Goal: Task Accomplishment & Management: Use online tool/utility

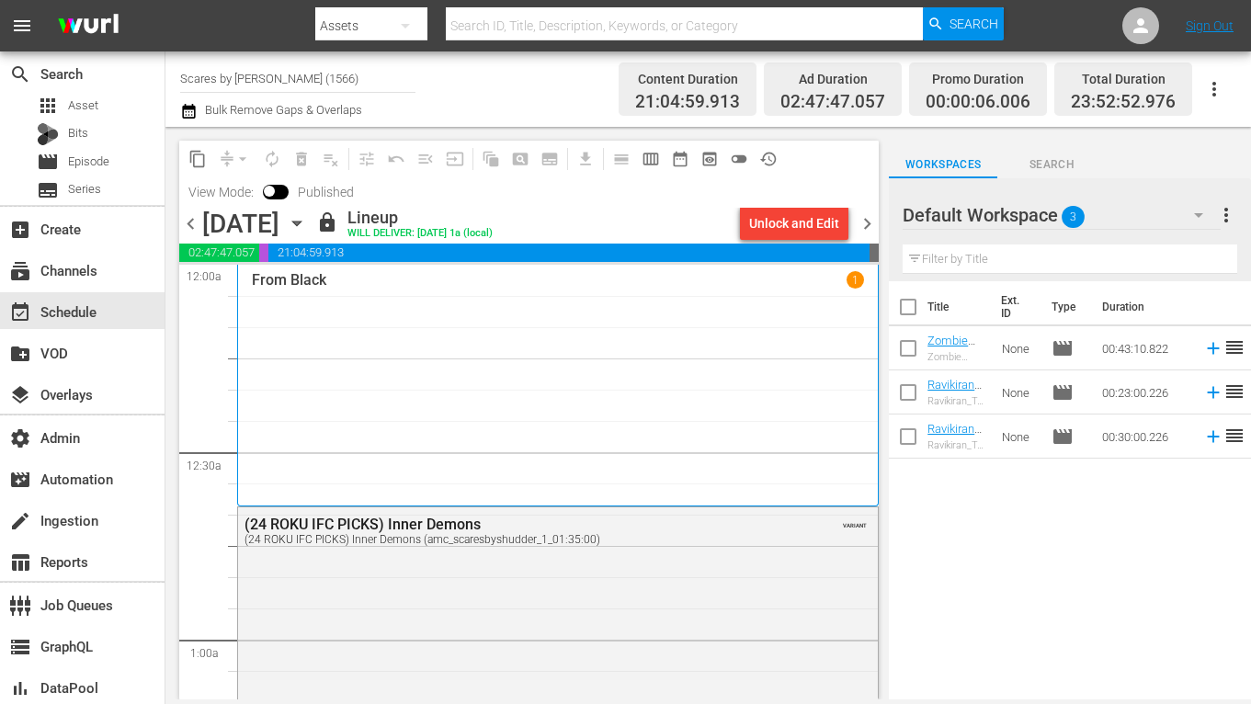
click at [571, 400] on div "From Black 1" at bounding box center [558, 384] width 612 height 227
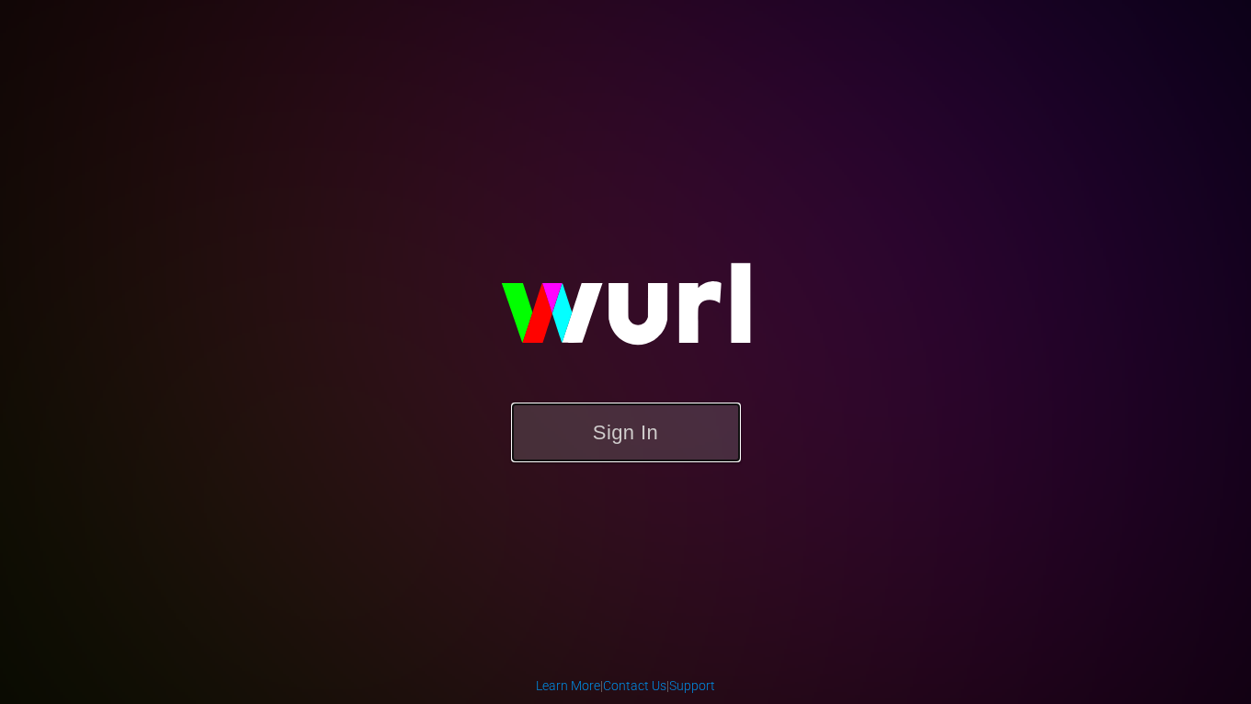
click at [659, 417] on button "Sign In" at bounding box center [626, 432] width 230 height 60
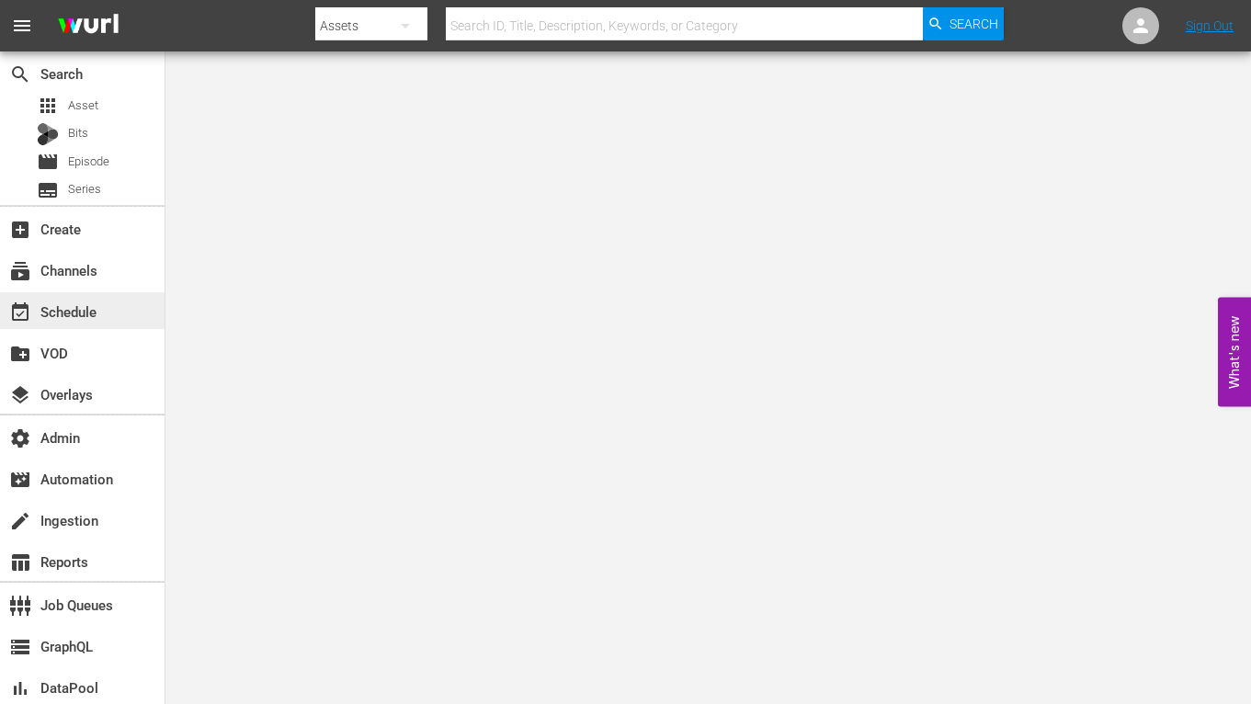
click at [63, 295] on div "event_available Schedule" at bounding box center [82, 310] width 164 height 37
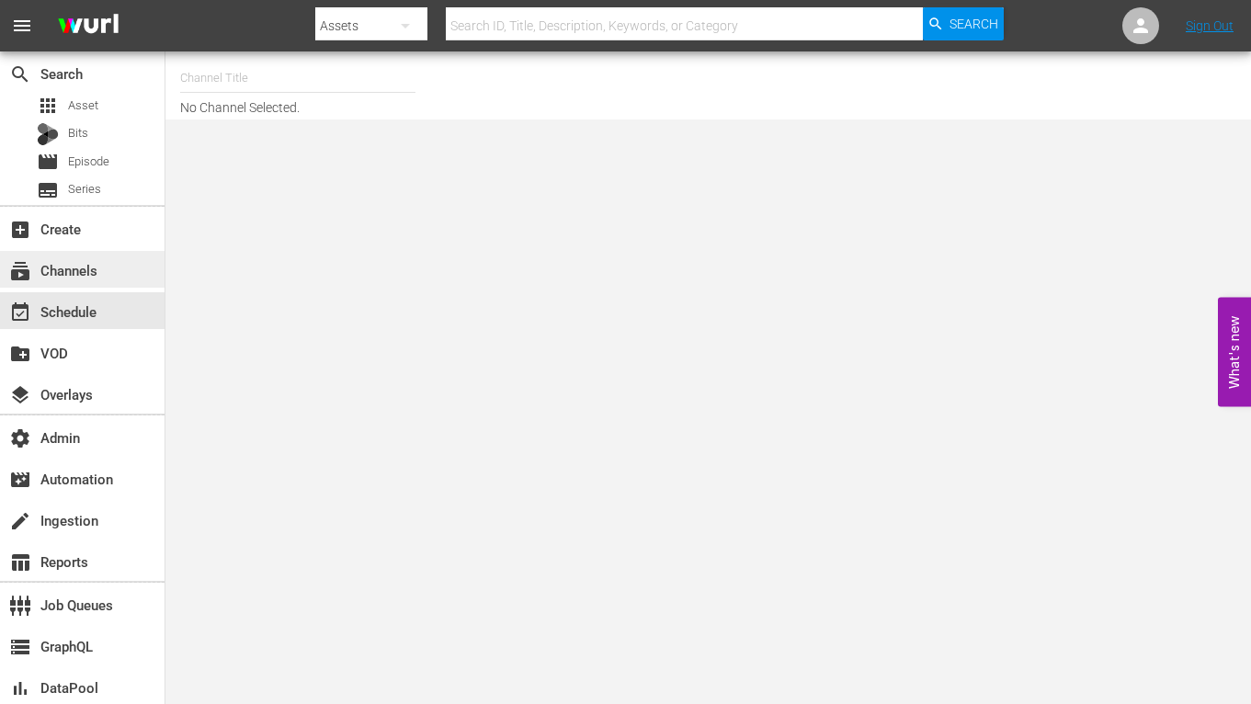
click at [88, 269] on div "subscriptions Channels" at bounding box center [51, 267] width 103 height 17
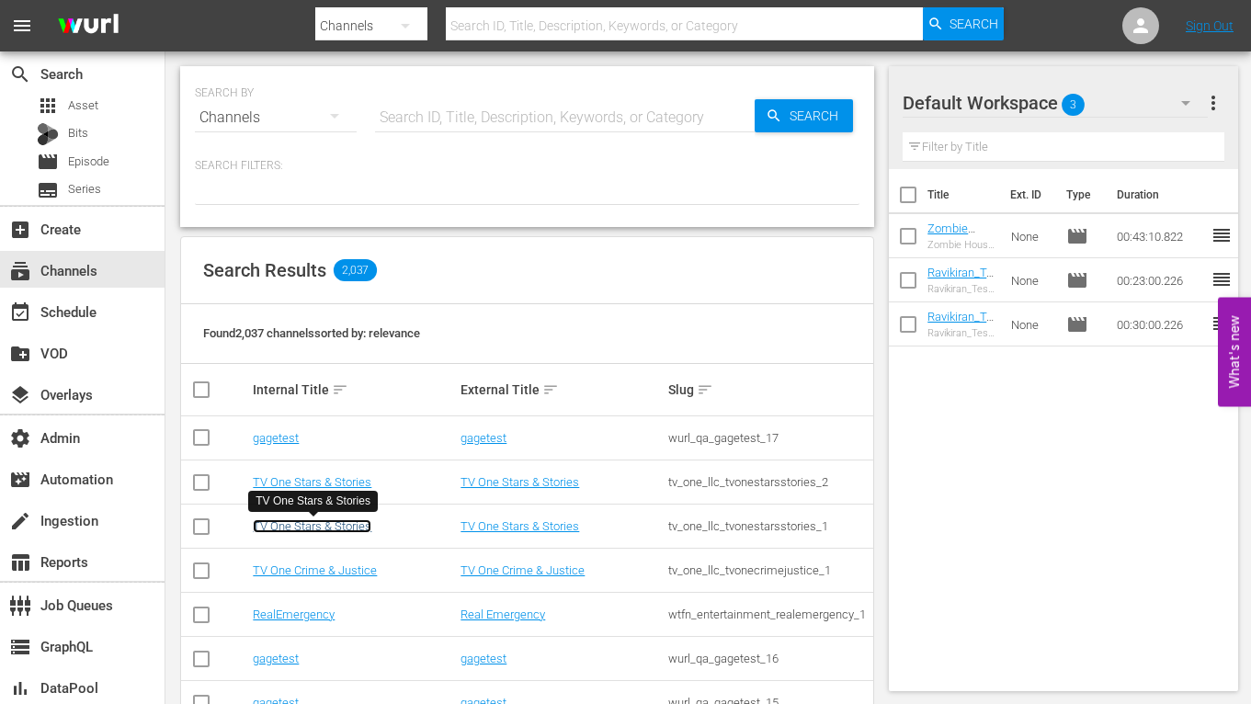
click at [336, 522] on link "TV One Stars & Stories" at bounding box center [312, 526] width 119 height 14
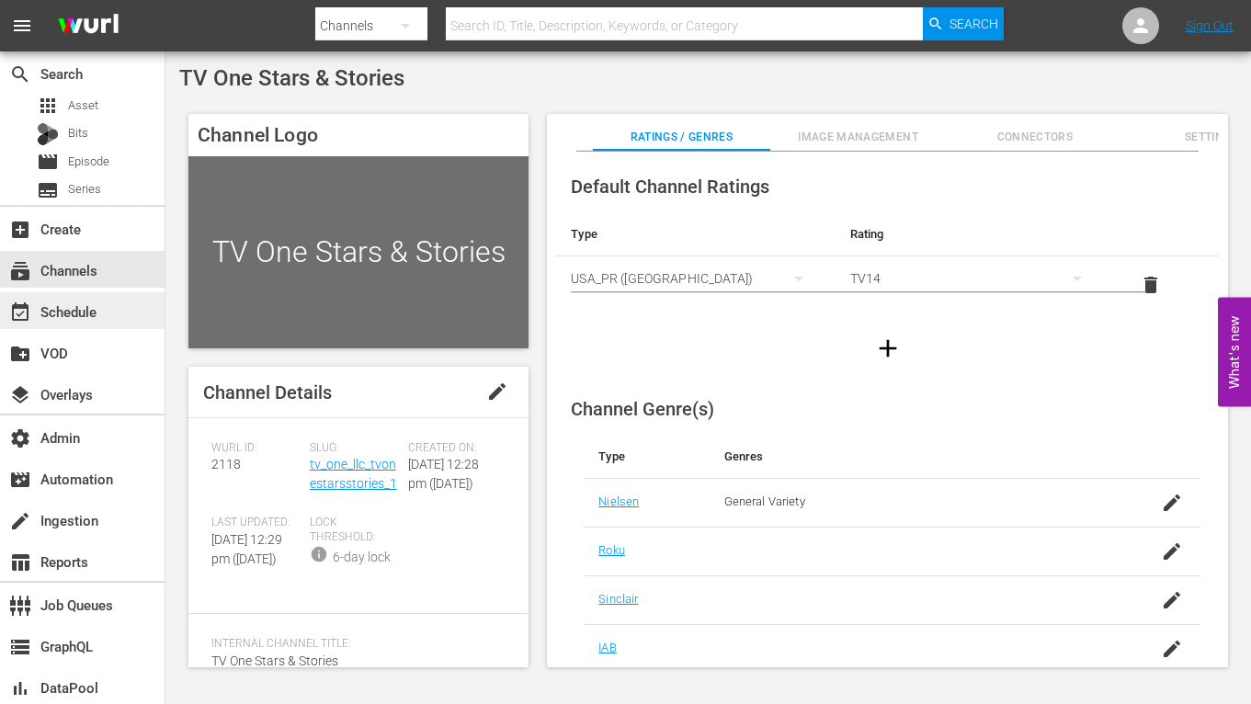
click at [100, 311] on div "event_available Schedule" at bounding box center [51, 308] width 103 height 17
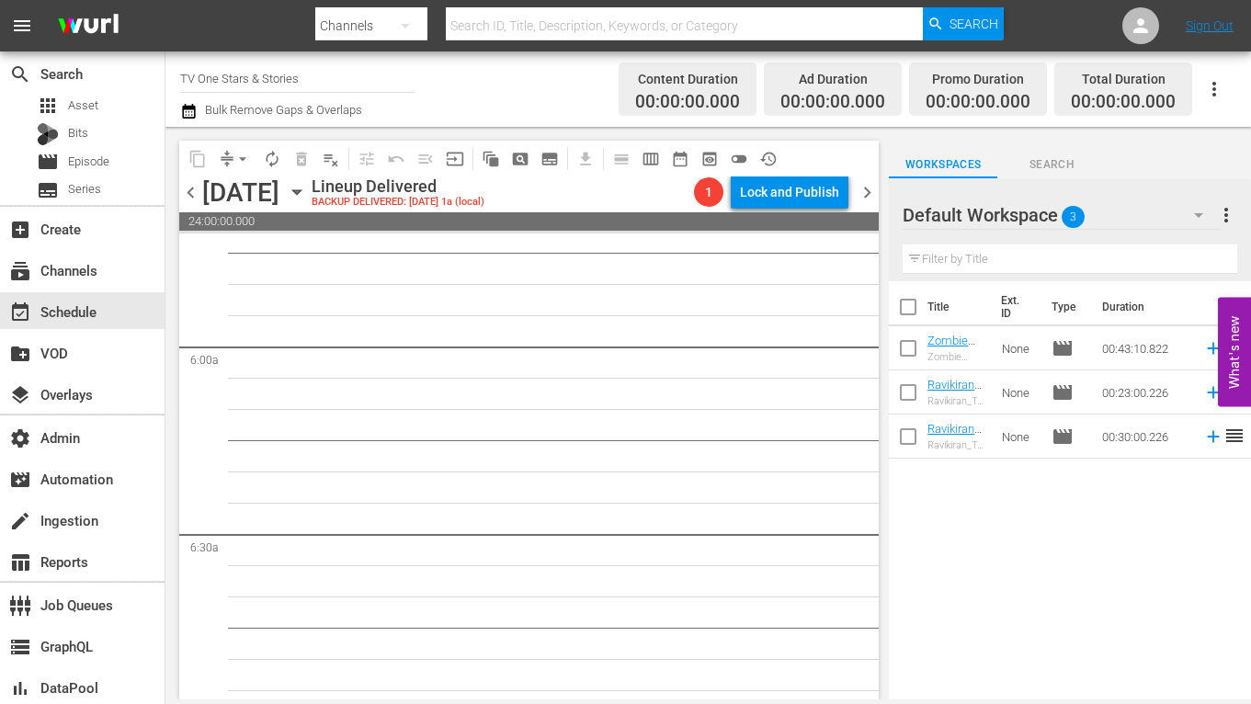
scroll to position [2453, 0]
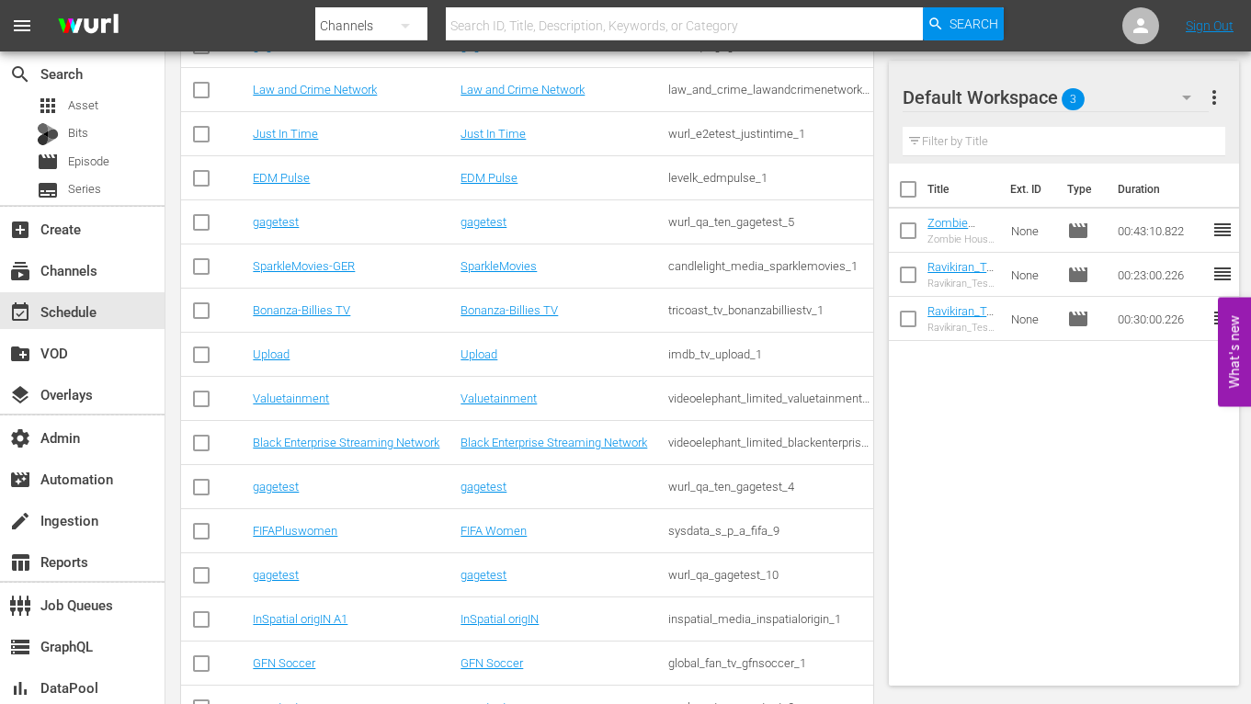
scroll to position [1121, 0]
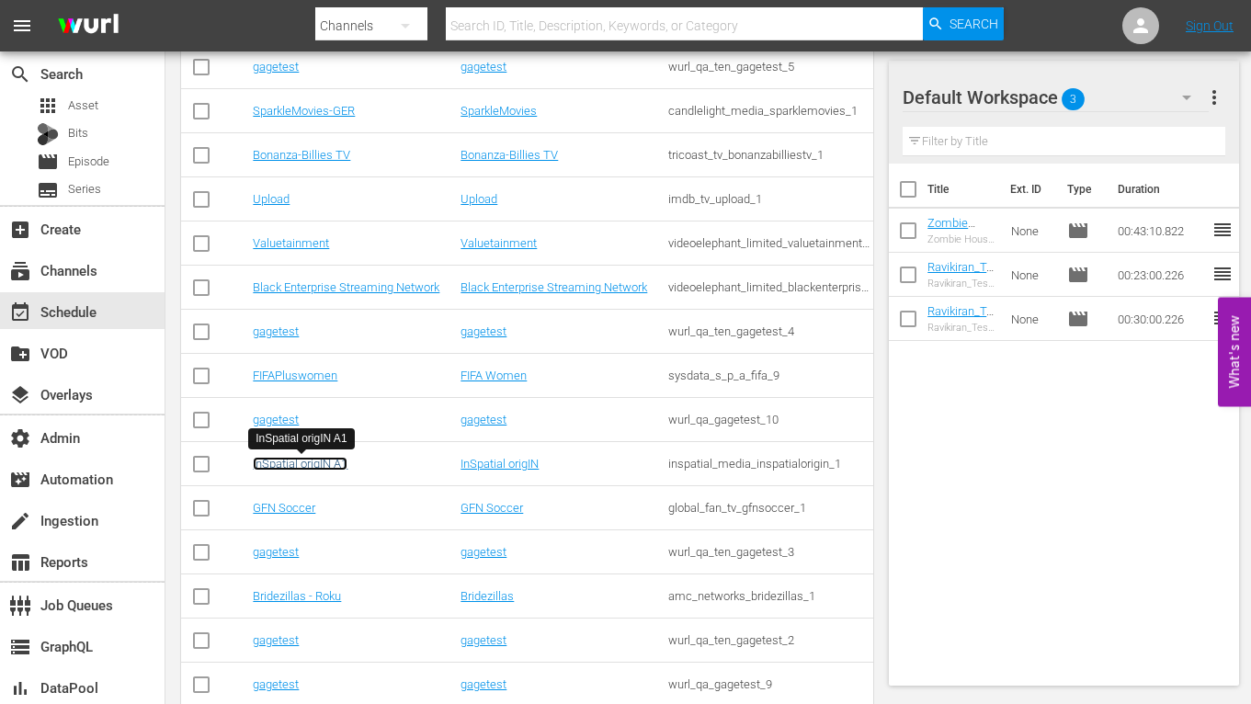
click at [305, 460] on link "InSpatial origIN A1" at bounding box center [300, 464] width 95 height 14
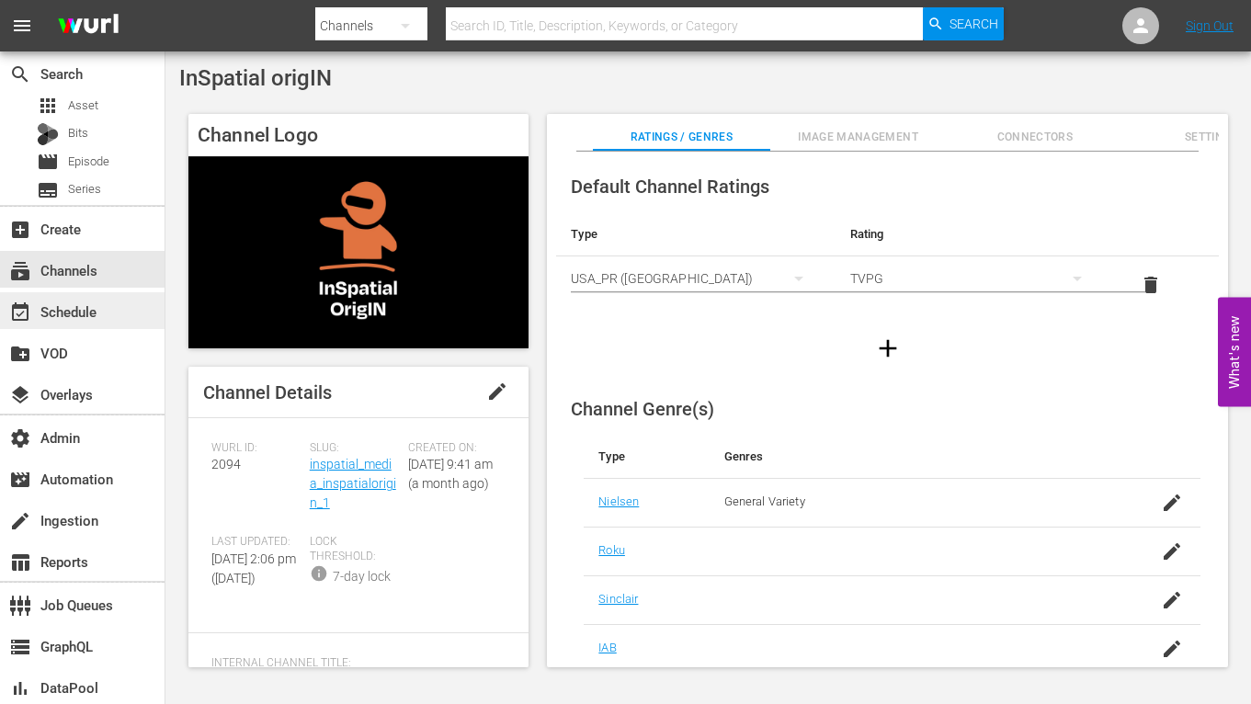
click at [85, 300] on div "event_available Schedule" at bounding box center [51, 308] width 103 height 17
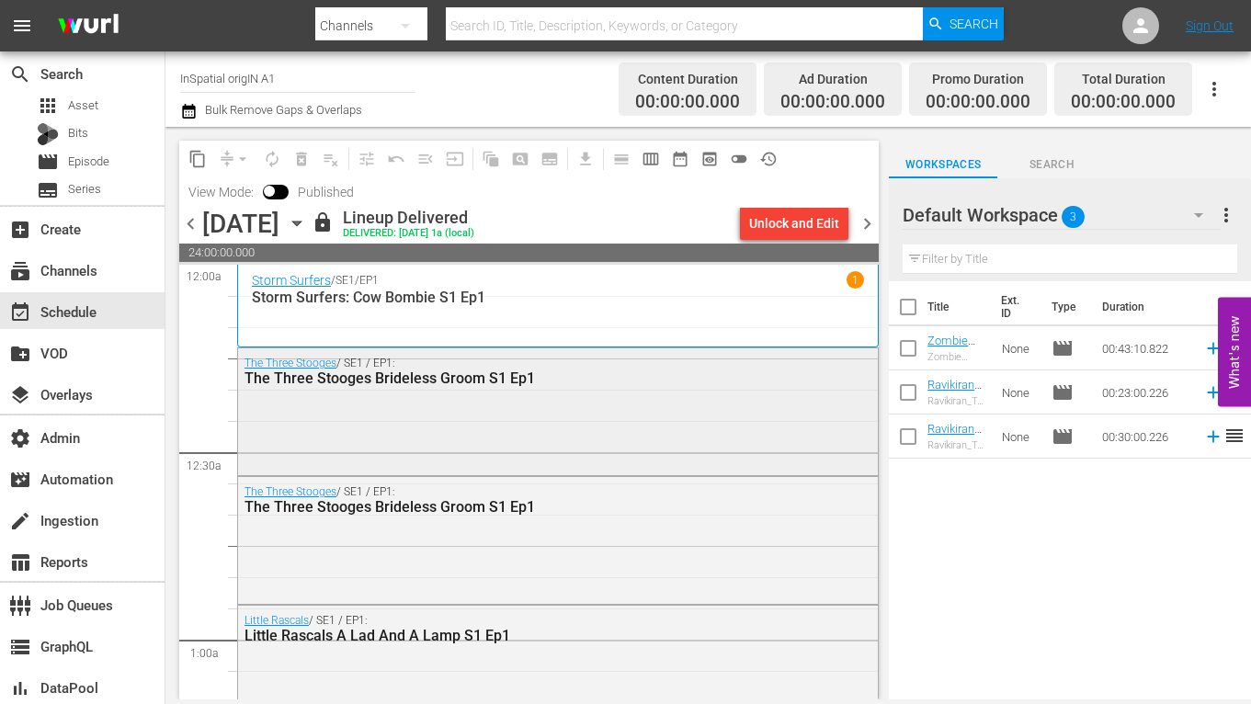
click at [490, 389] on div "The Three Stooges / SE1 / EP1: The Three Stooges Brideless Groom S1 Ep1" at bounding box center [558, 370] width 640 height 45
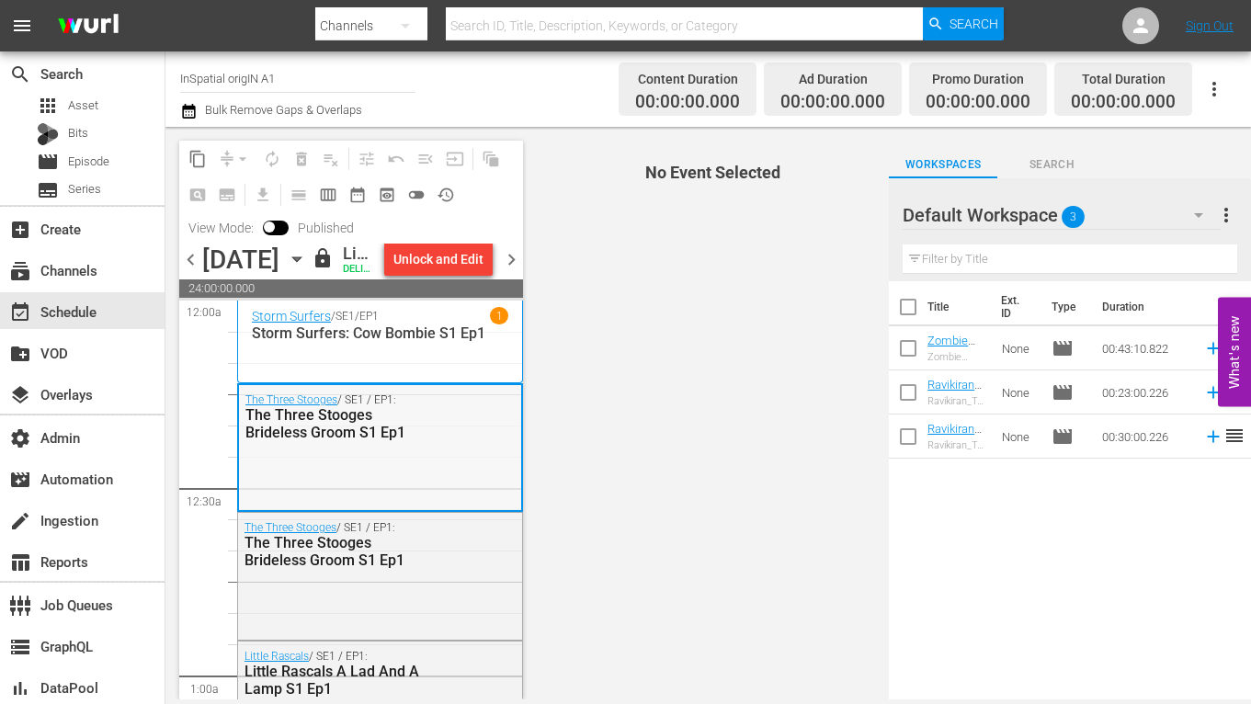
click at [374, 441] on div "The Three Stooges Brideless Groom S1 Ep1" at bounding box center [338, 423] width 187 height 35
click at [361, 569] on div "The Three Stooges Brideless Groom S1 Ep1" at bounding box center [338, 551] width 189 height 35
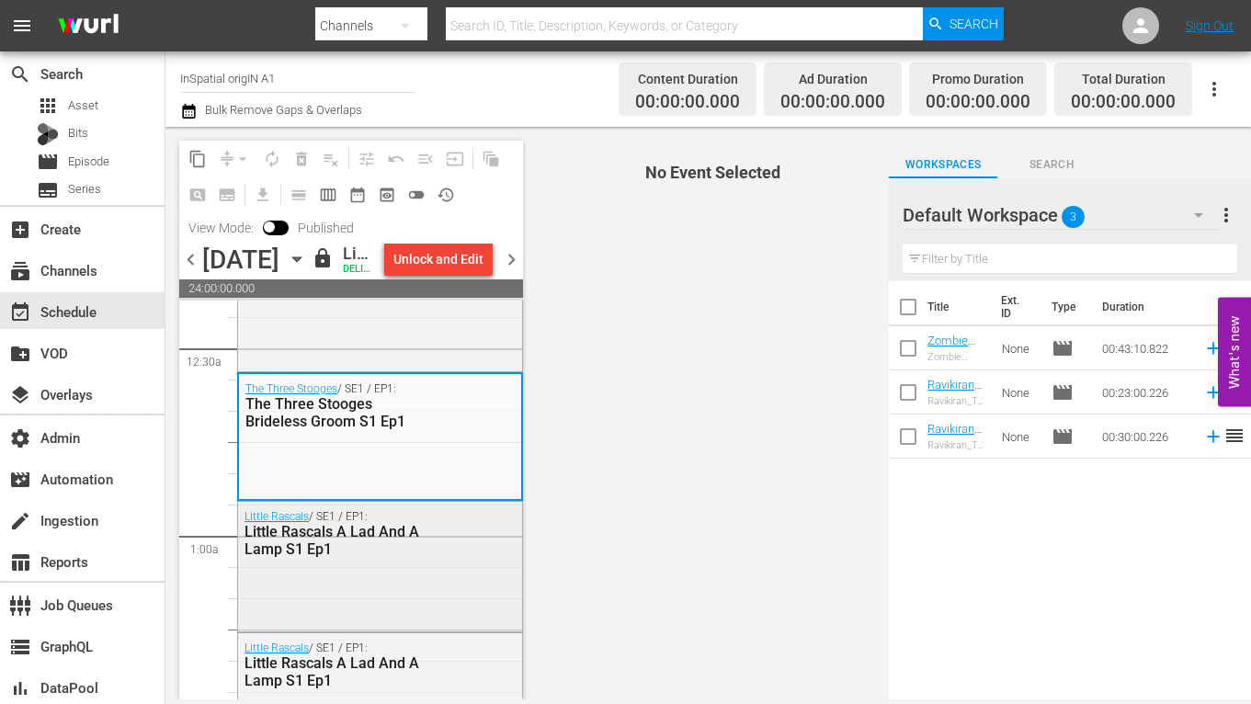
scroll to position [113, 0]
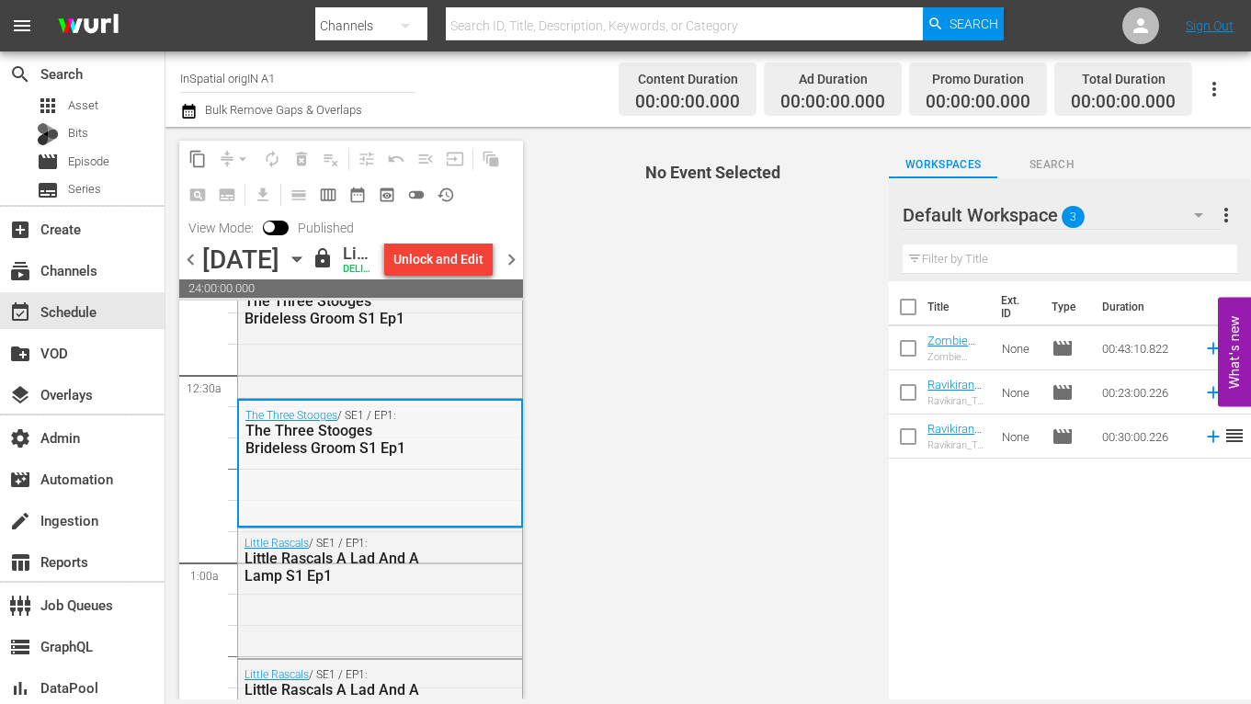
click at [425, 516] on div "The Three Stooges / SE1 / EP1: The Three Stooges Brideless Groom S1 Ep1" at bounding box center [380, 462] width 282 height 123
click at [72, 265] on div "subscriptions Channels" at bounding box center [51, 267] width 103 height 17
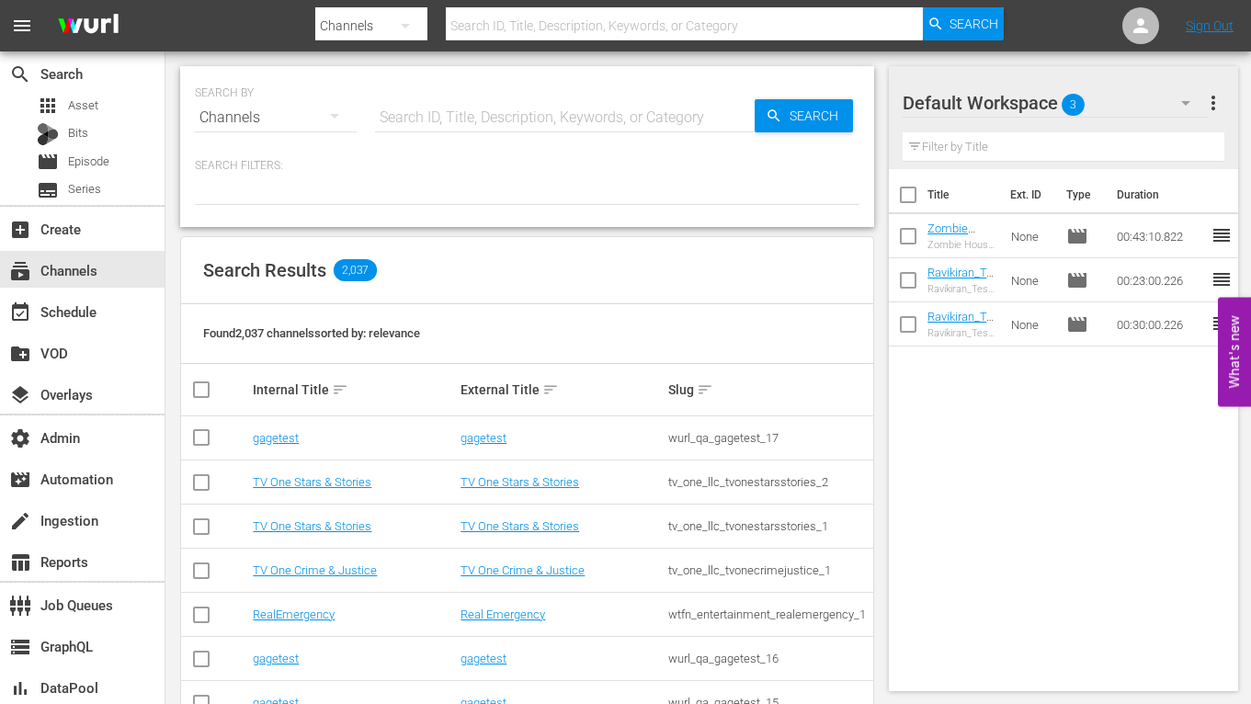
click at [490, 116] on input "text" at bounding box center [564, 118] width 379 height 44
type input "amc"
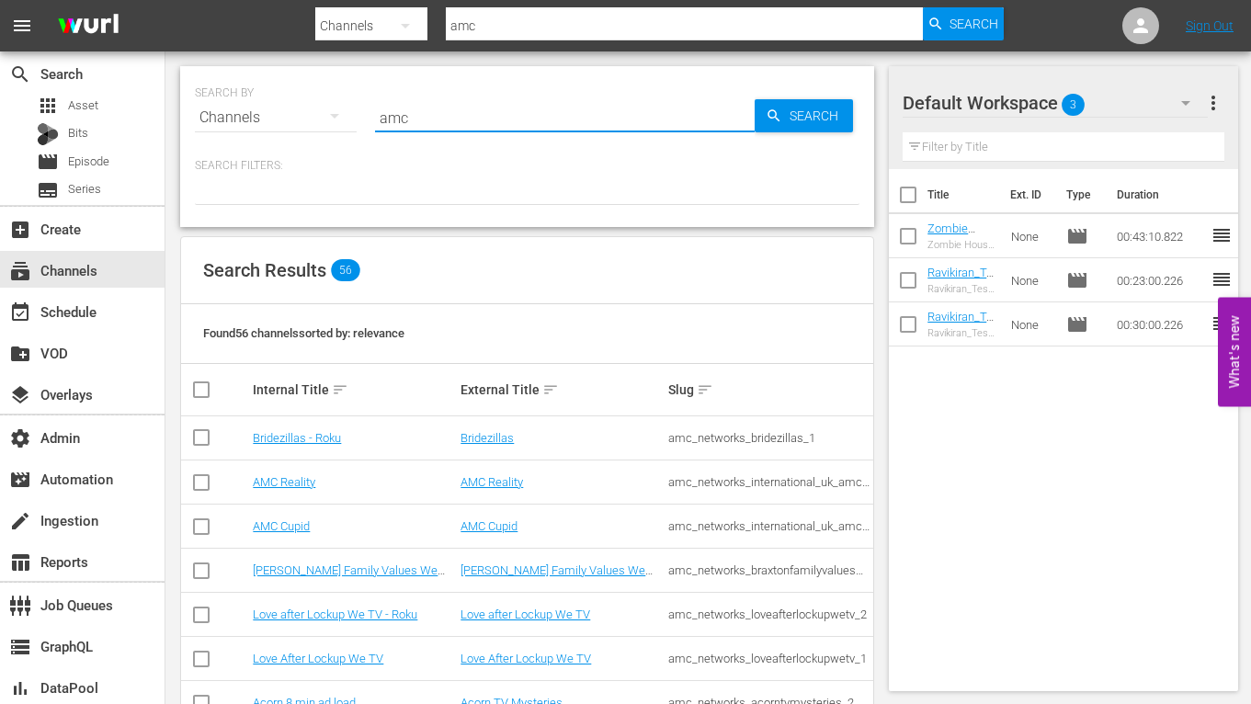
type input "amc"
click at [800, 328] on div "Found 56 channels sorted by: relevance" at bounding box center [527, 334] width 692 height 60
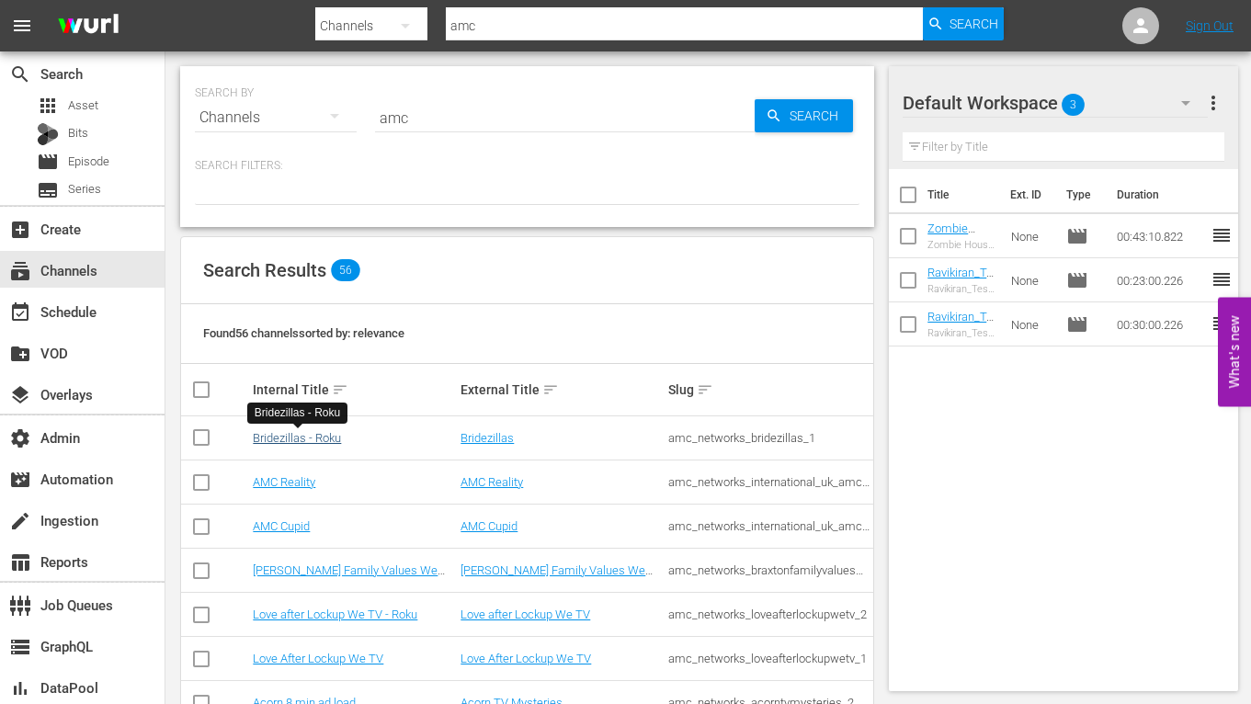
click at [308, 435] on link "Bridezillas - Roku" at bounding box center [297, 438] width 88 height 14
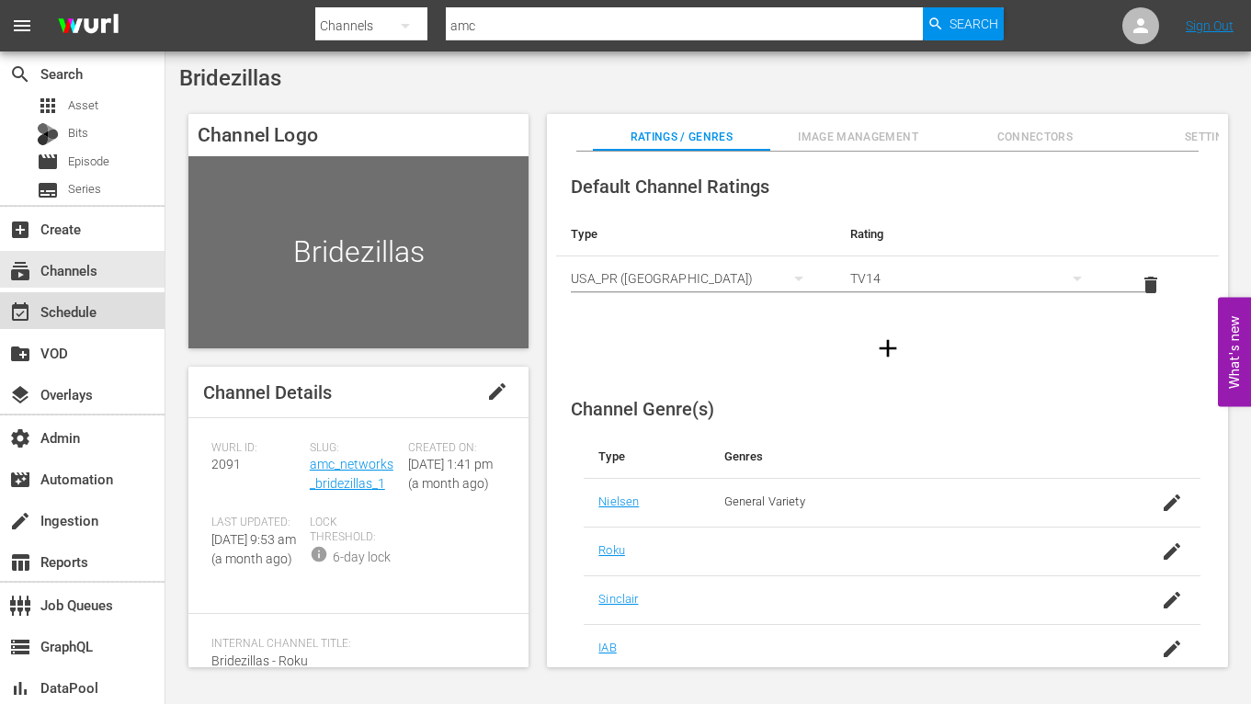
click at [79, 324] on div "event_available Schedule" at bounding box center [82, 310] width 164 height 37
click at [106, 271] on div "subscriptions Channels" at bounding box center [82, 269] width 164 height 37
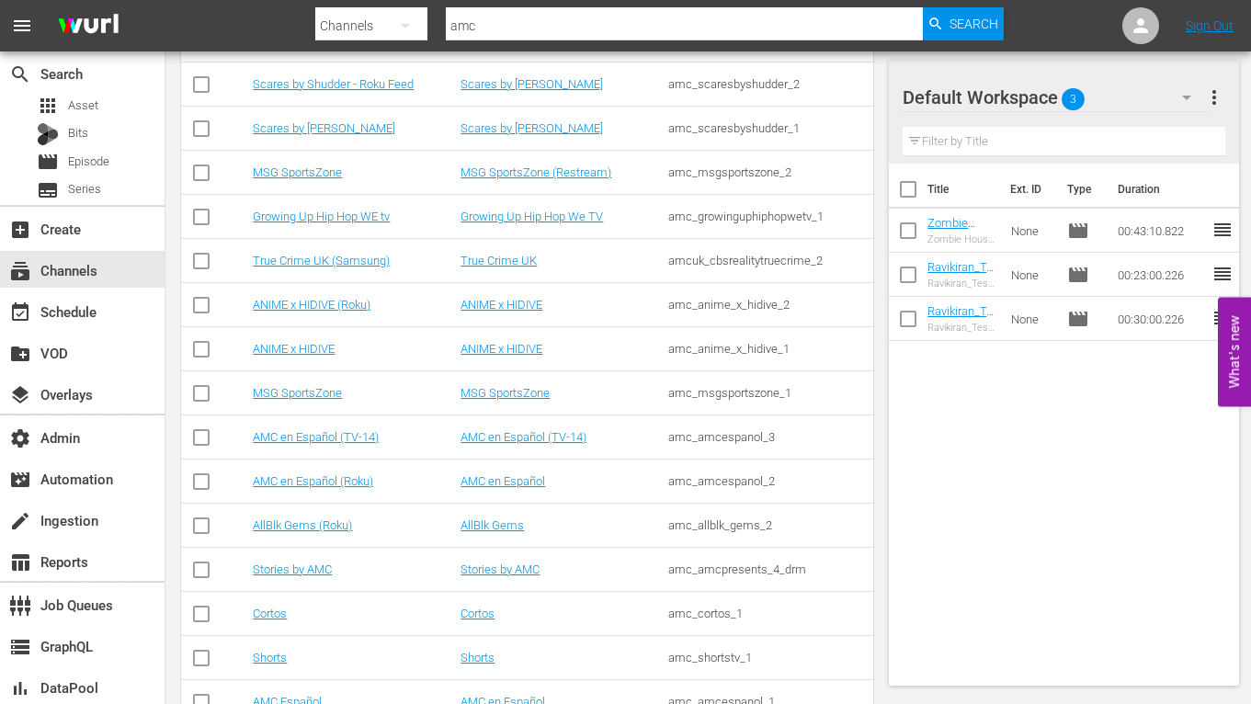
scroll to position [1150, 0]
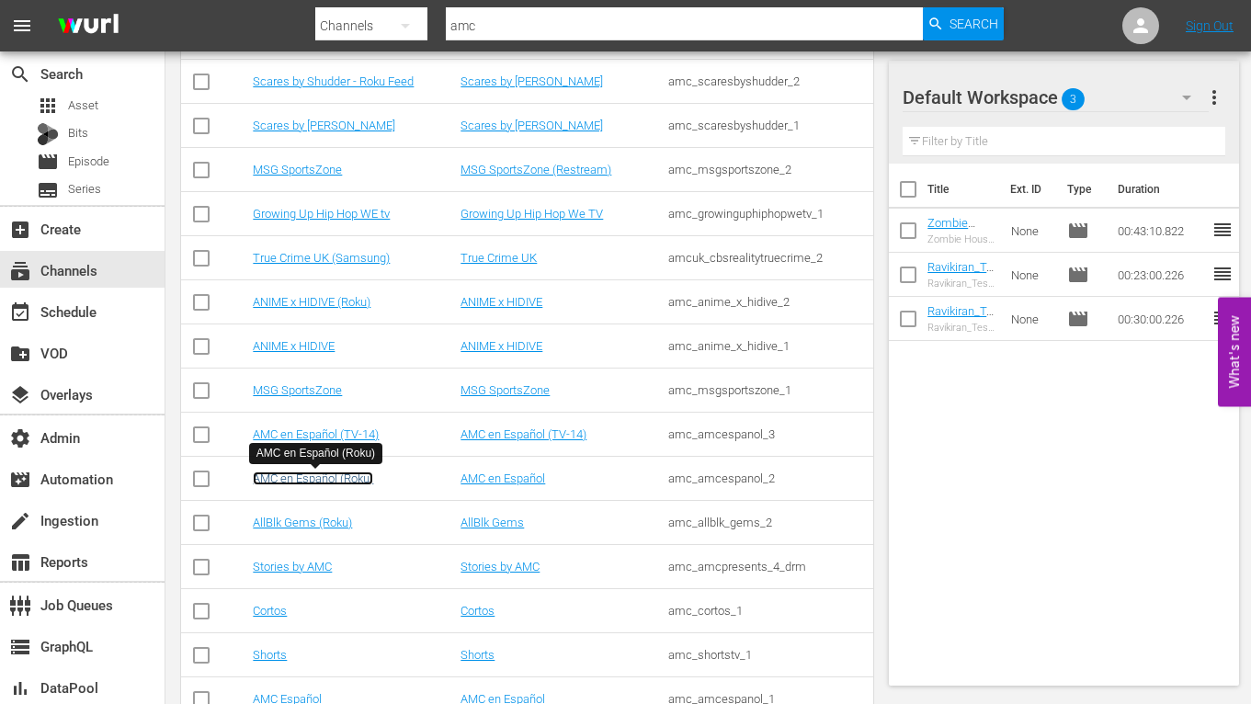
click at [293, 481] on link "AMC en Español (Roku)" at bounding box center [313, 478] width 120 height 14
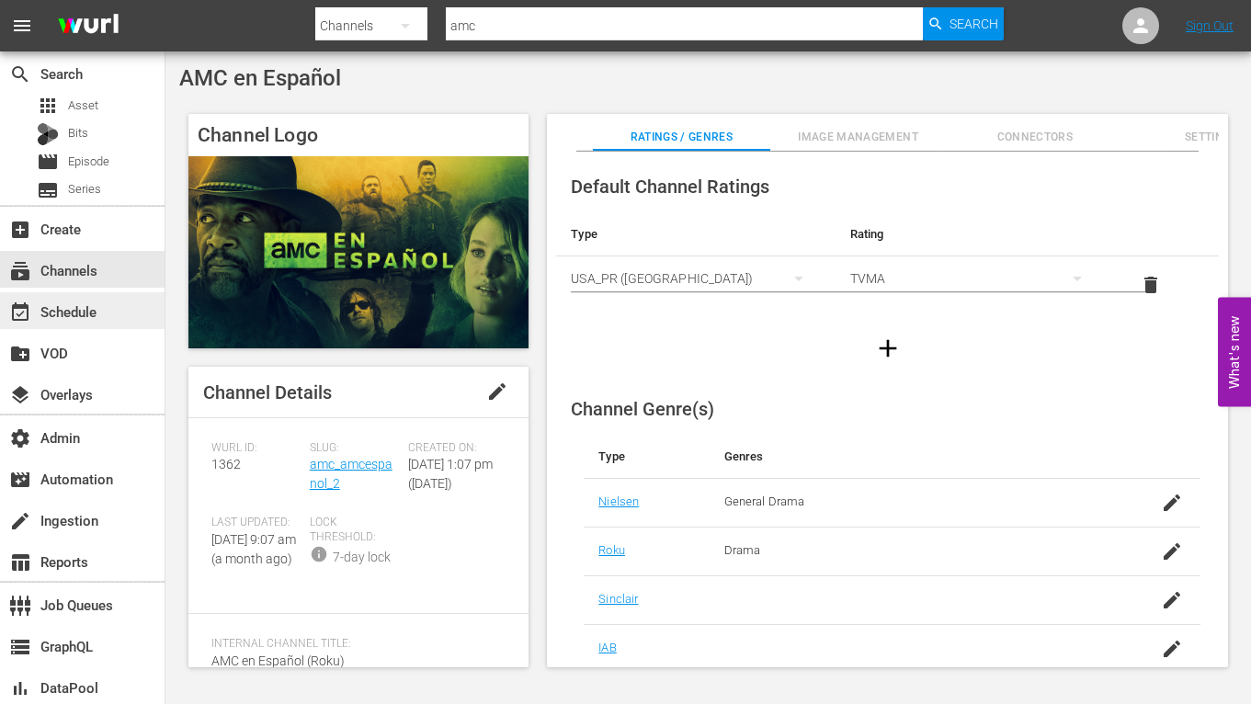
click at [97, 318] on div "event_available Schedule" at bounding box center [82, 310] width 164 height 37
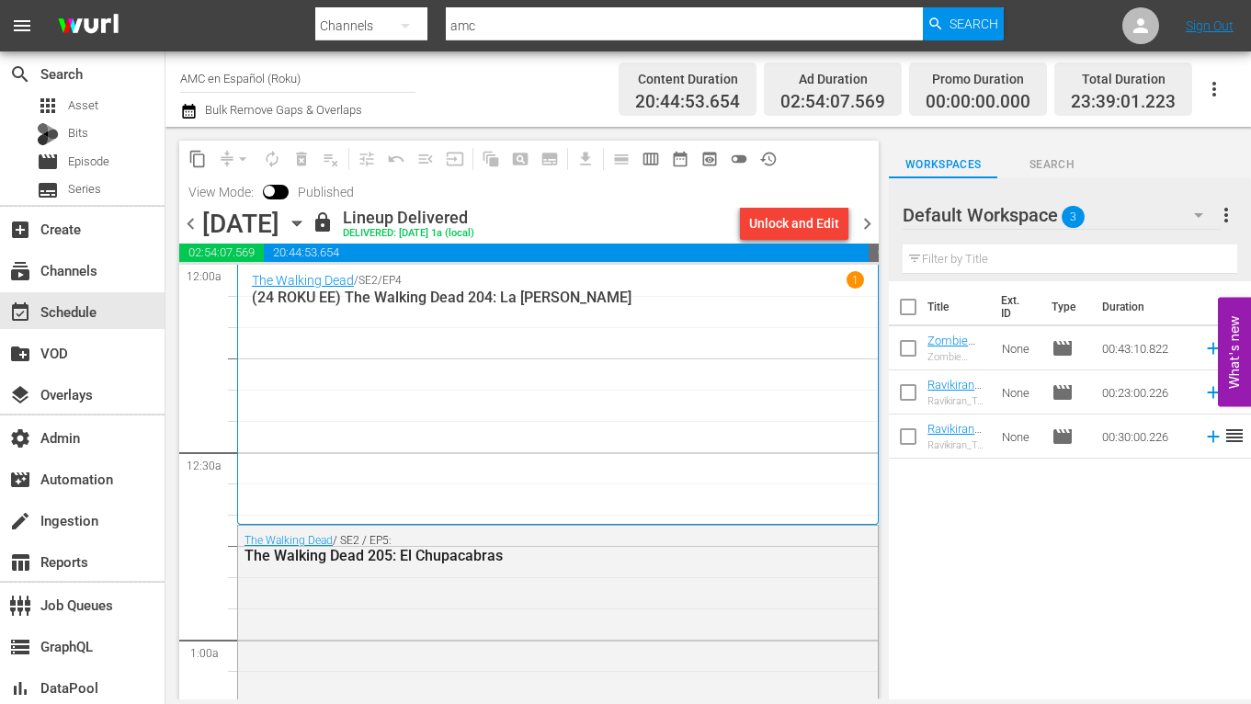
click at [541, 426] on div "The Walking Dead / SE2 / EP4 1 (24 ROKU EE) The Walking Dead 204: La [PERSON_NA…" at bounding box center [558, 394] width 612 height 246
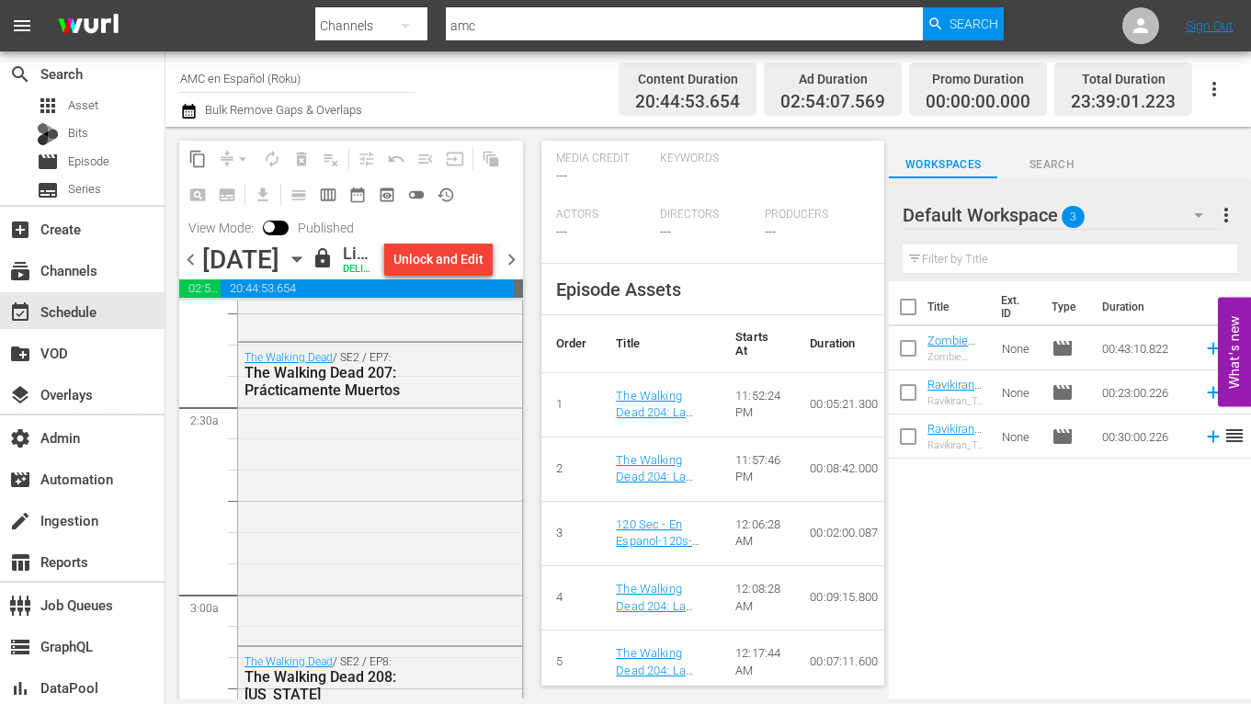
scroll to position [838, 0]
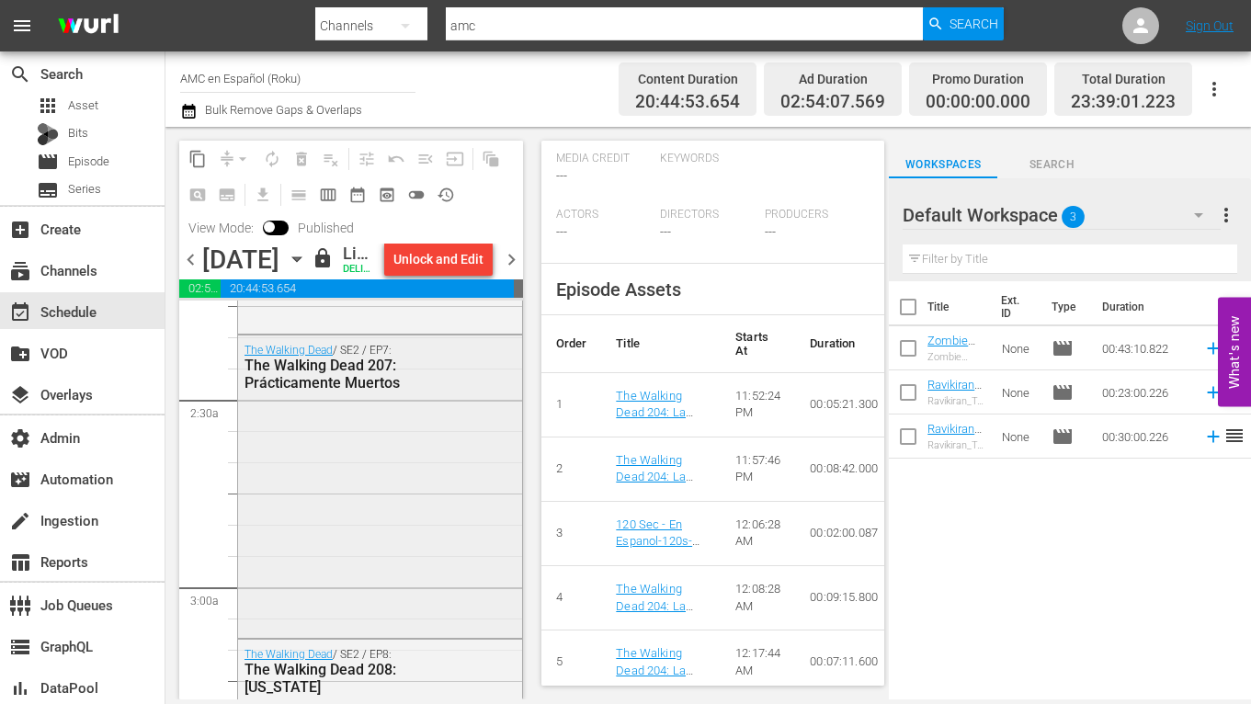
click at [395, 545] on div "The Walking Dead / SE2 / EP7: The Walking Dead 207: Prácticamente Muertos" at bounding box center [380, 485] width 284 height 300
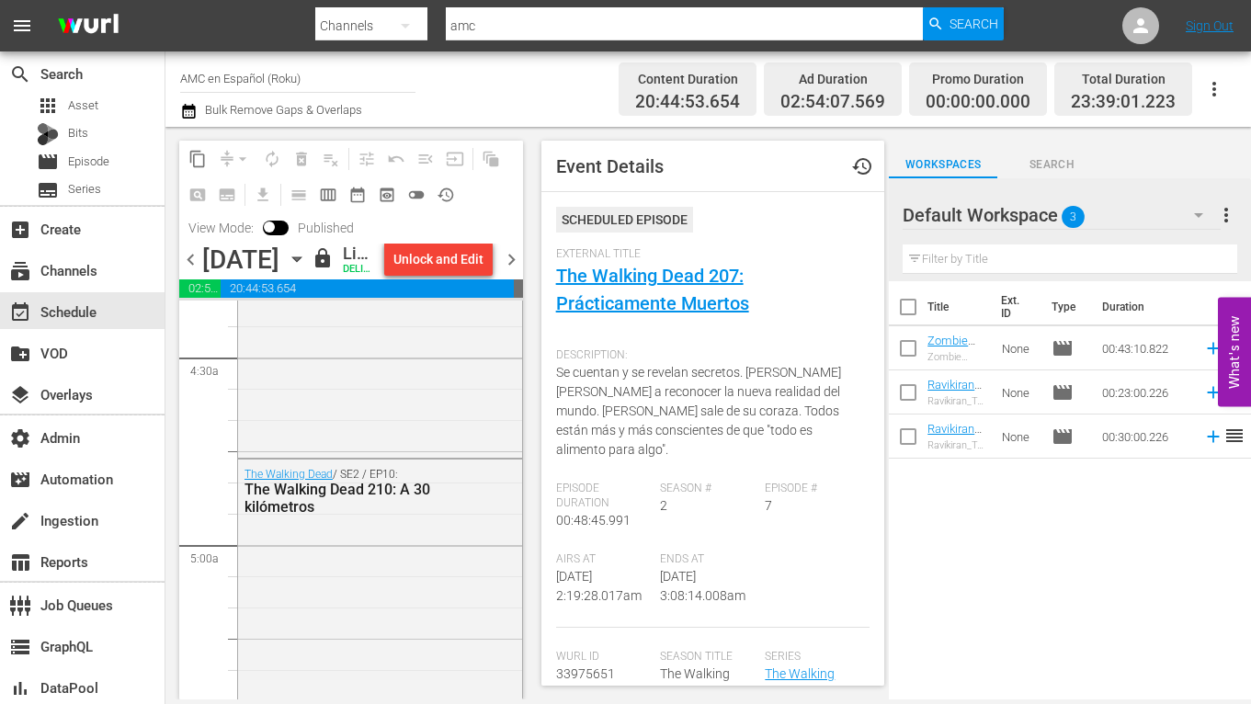
scroll to position [1768, 0]
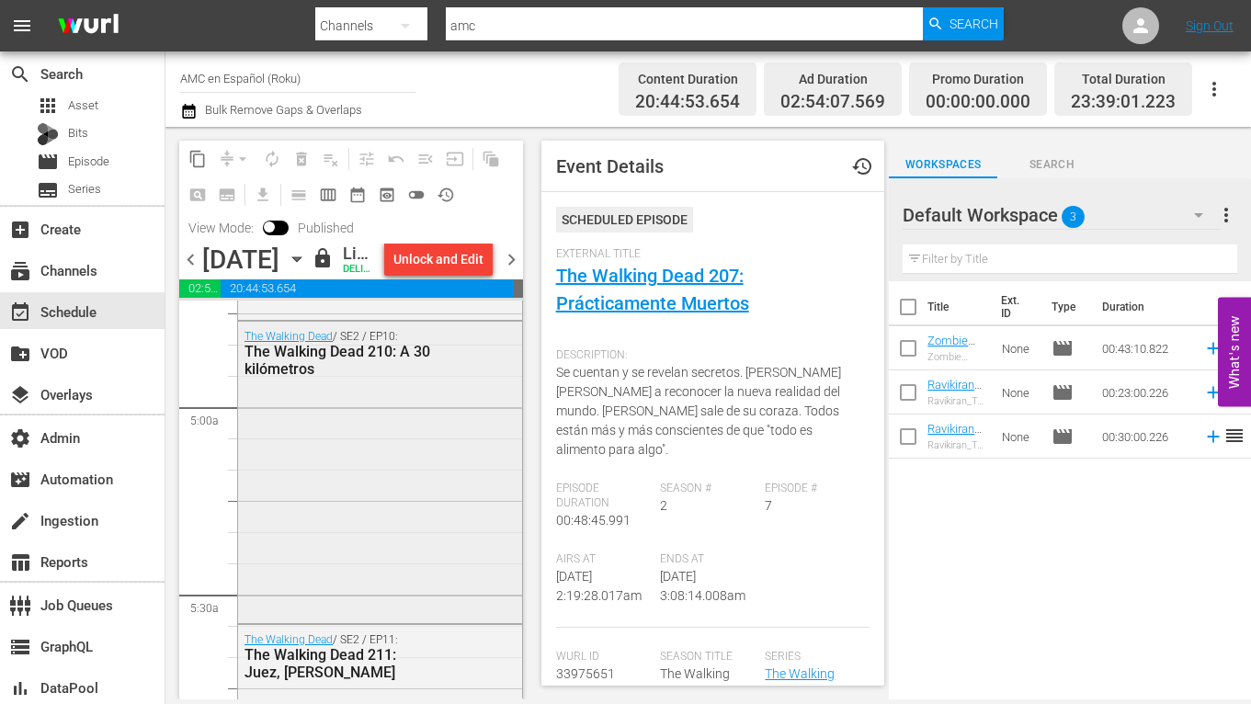
click at [408, 498] on div "The Walking Dead / SE2 / EP10: The Walking Dead 210: A 30 kilómetros" at bounding box center [380, 471] width 284 height 298
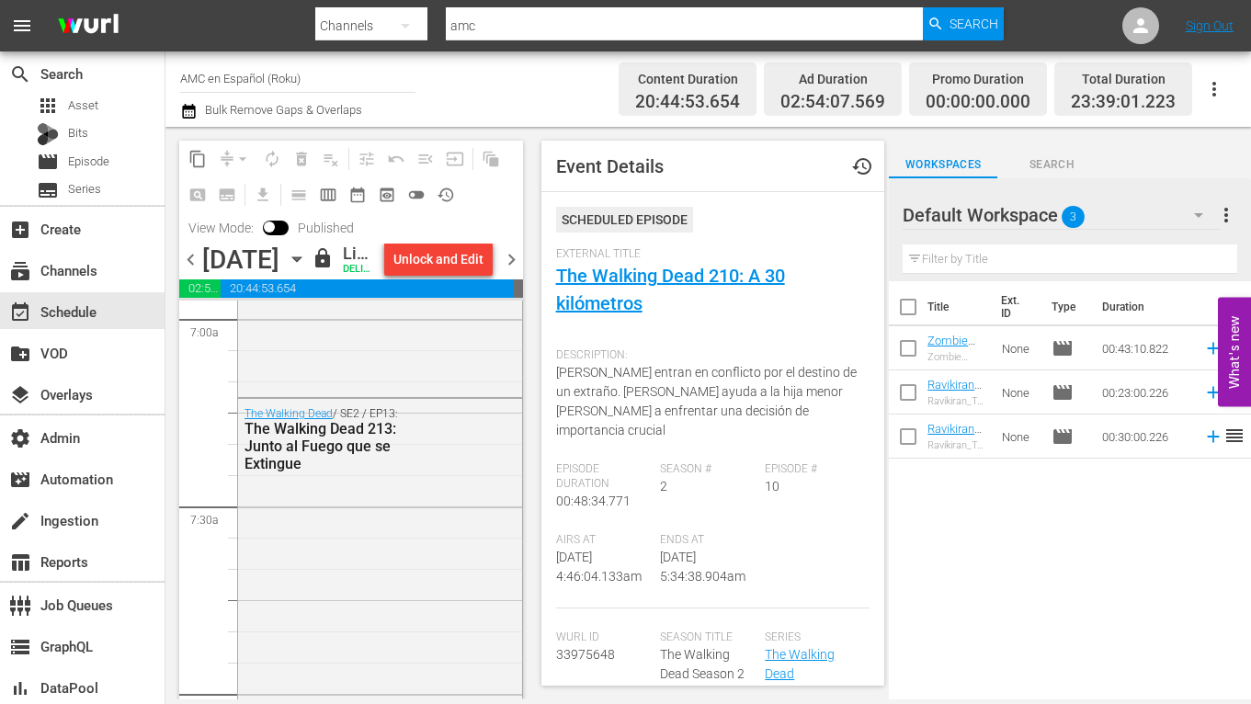
scroll to position [2716, 0]
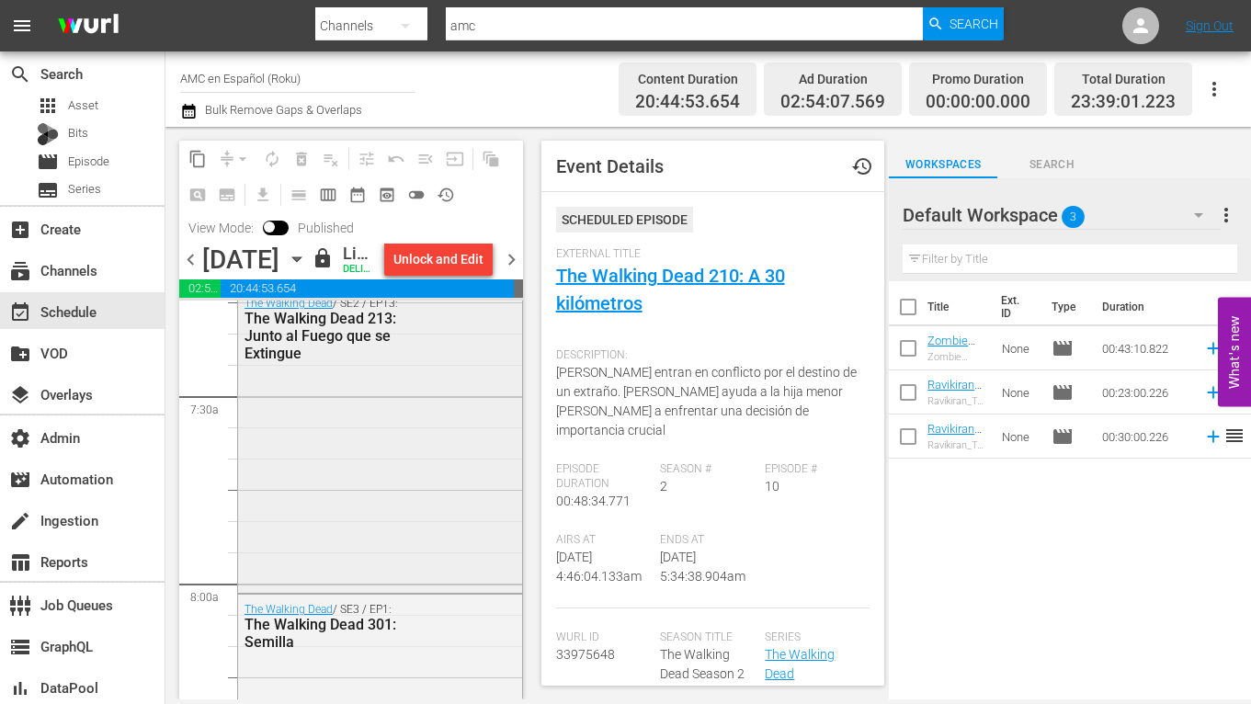
click at [403, 516] on div "The Walking Dead / SE2 / EP13: The Walking Dead 213: Junto al Fuego que se Exti…" at bounding box center [380, 439] width 284 height 300
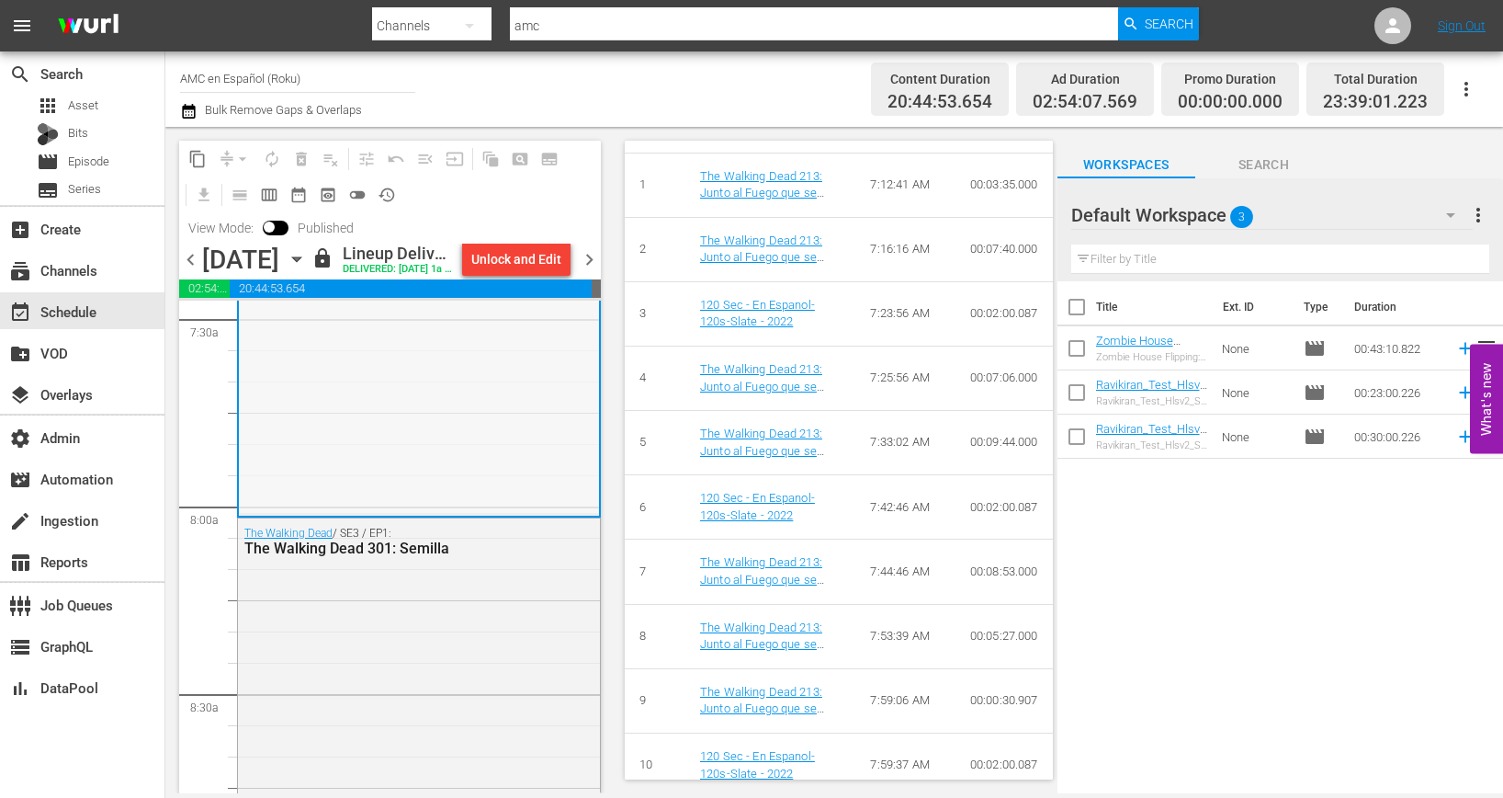
scroll to position [3101, 0]
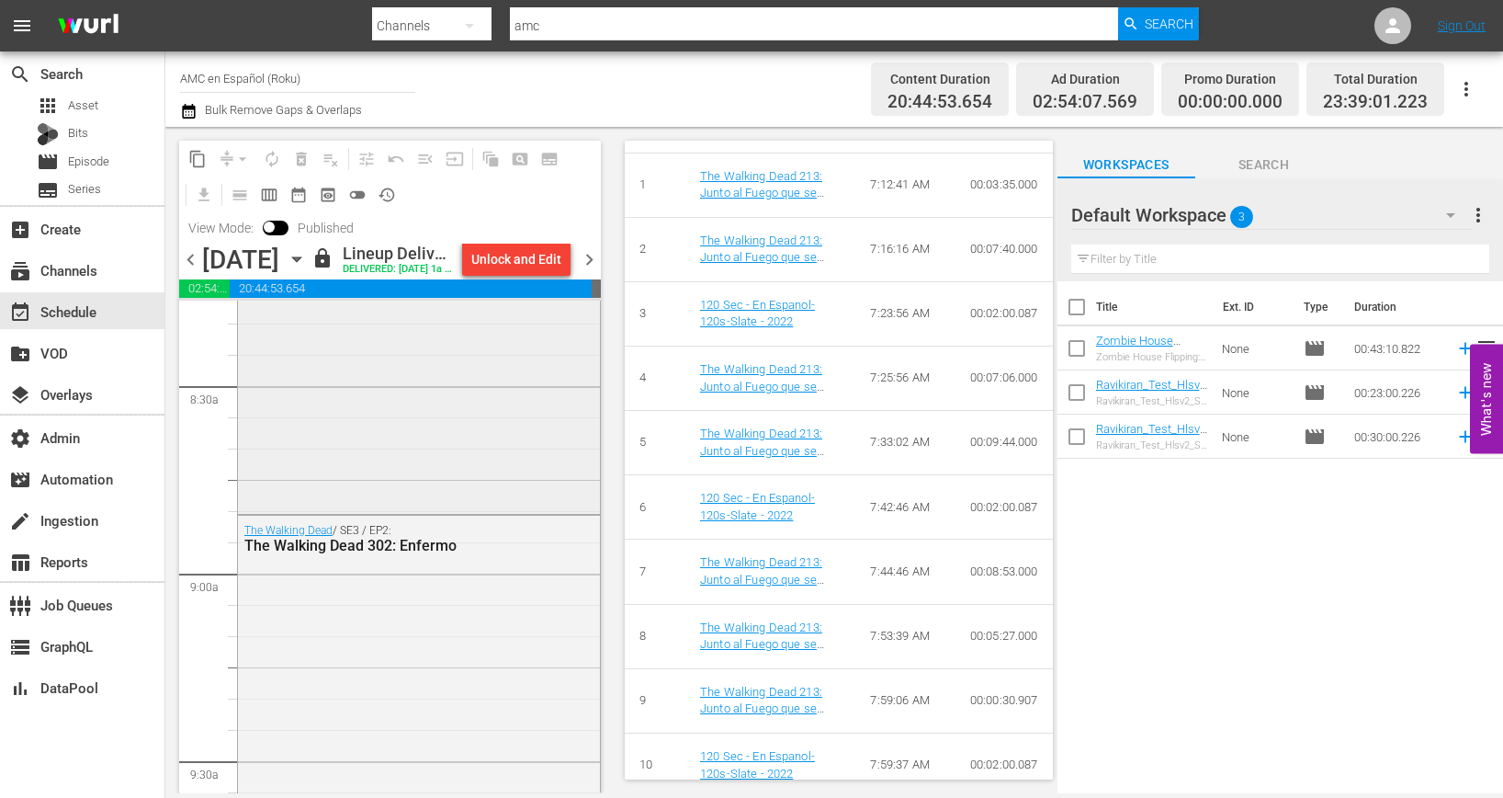
click at [430, 422] on div "The Walking Dead / SE3 / EP1: The Walking Dead 301: Semilla" at bounding box center [419, 360] width 362 height 300
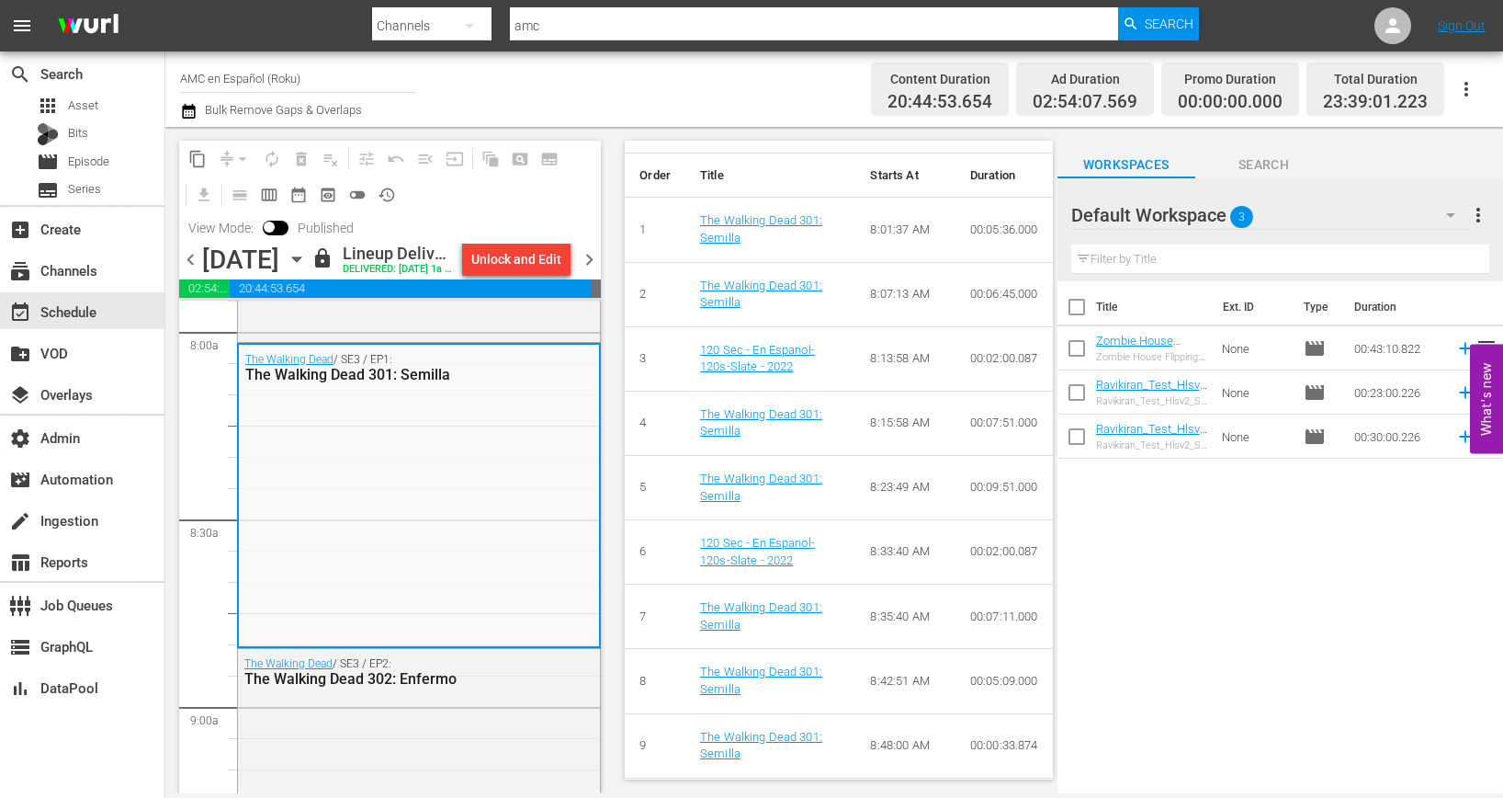
scroll to position [909, 0]
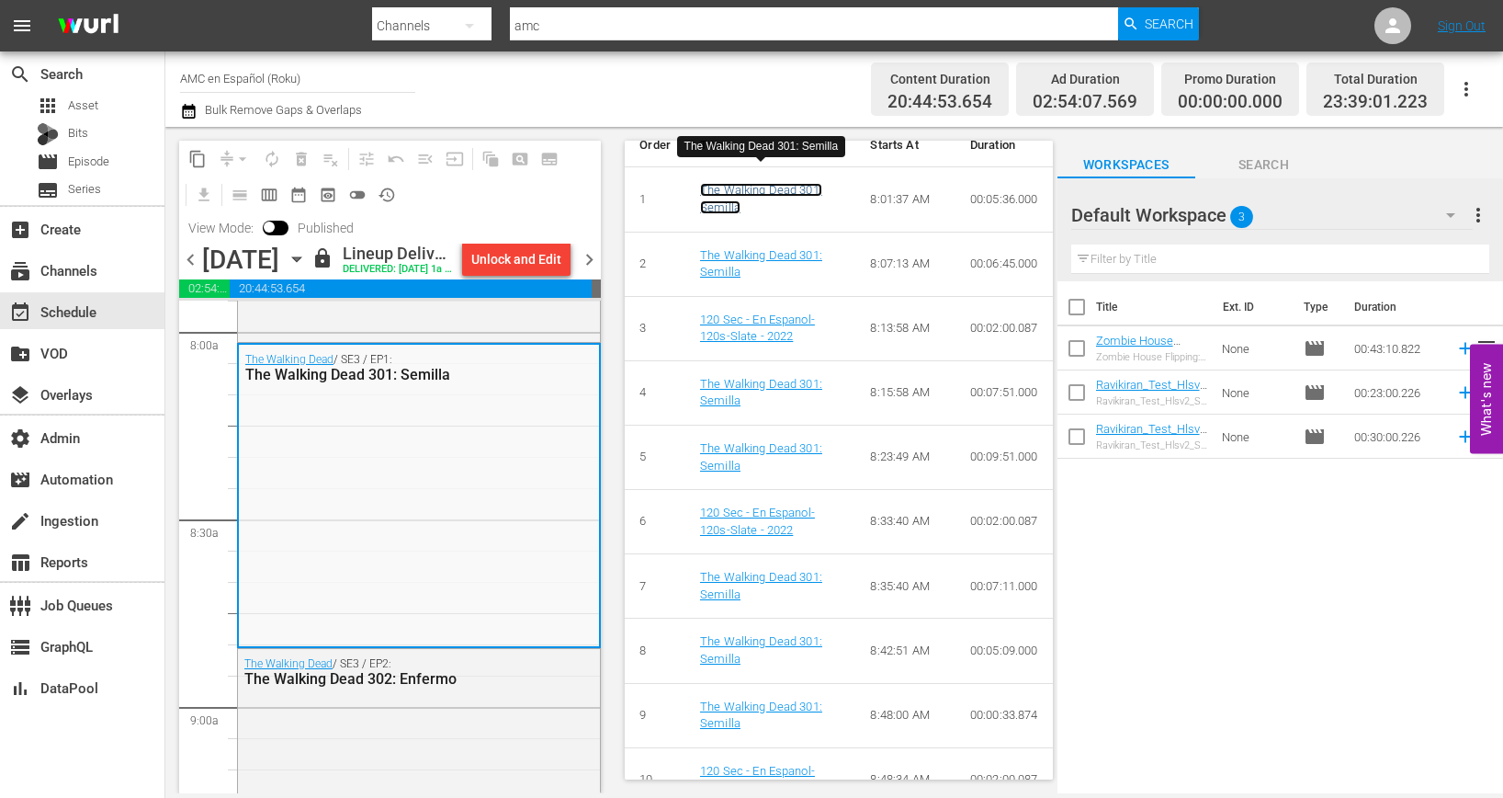
click at [774, 183] on link "The Walking Dead 301: Semilla" at bounding box center [761, 198] width 122 height 31
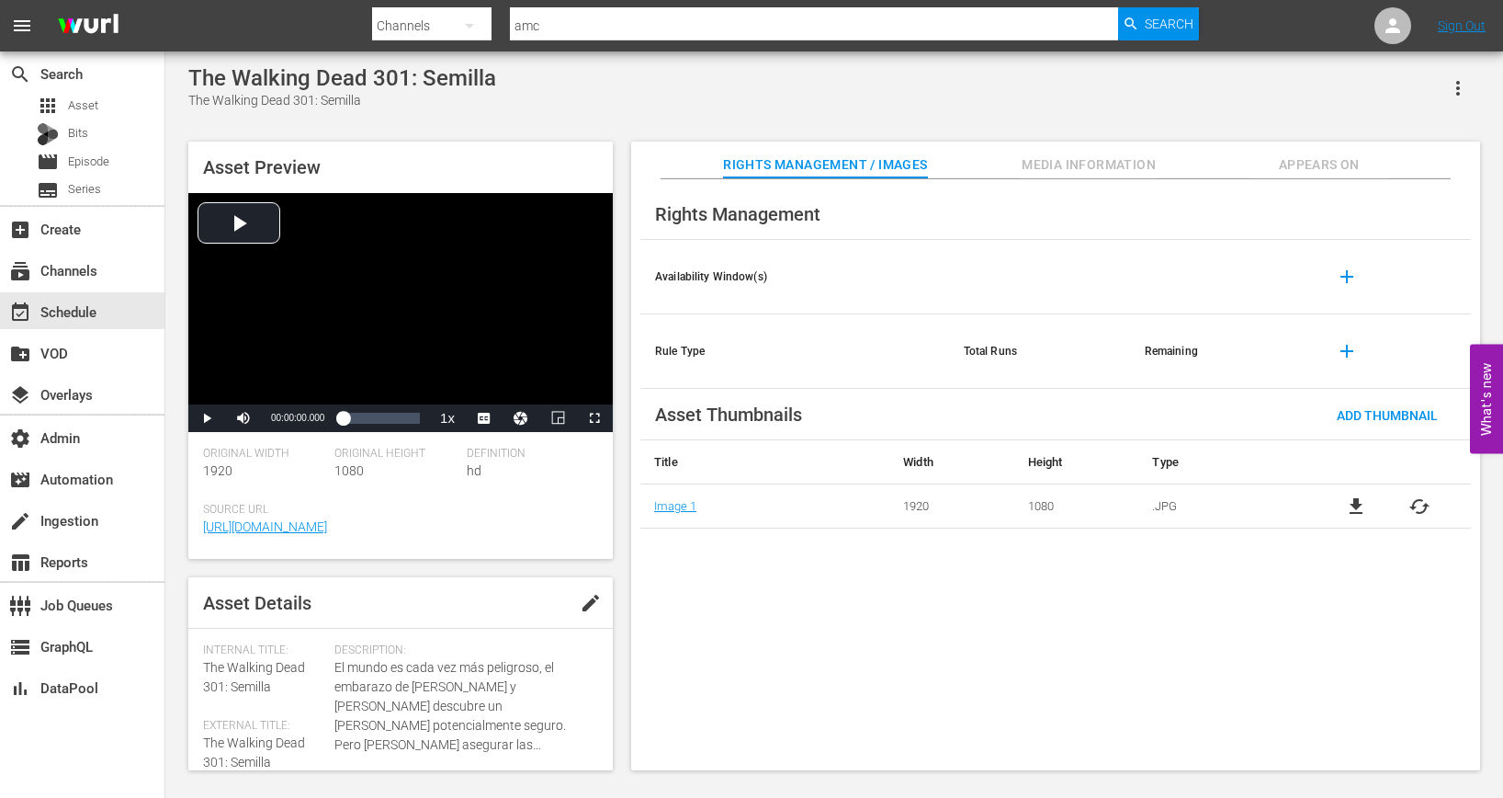
click at [1105, 164] on span "Media Information" at bounding box center [1089, 164] width 138 height 23
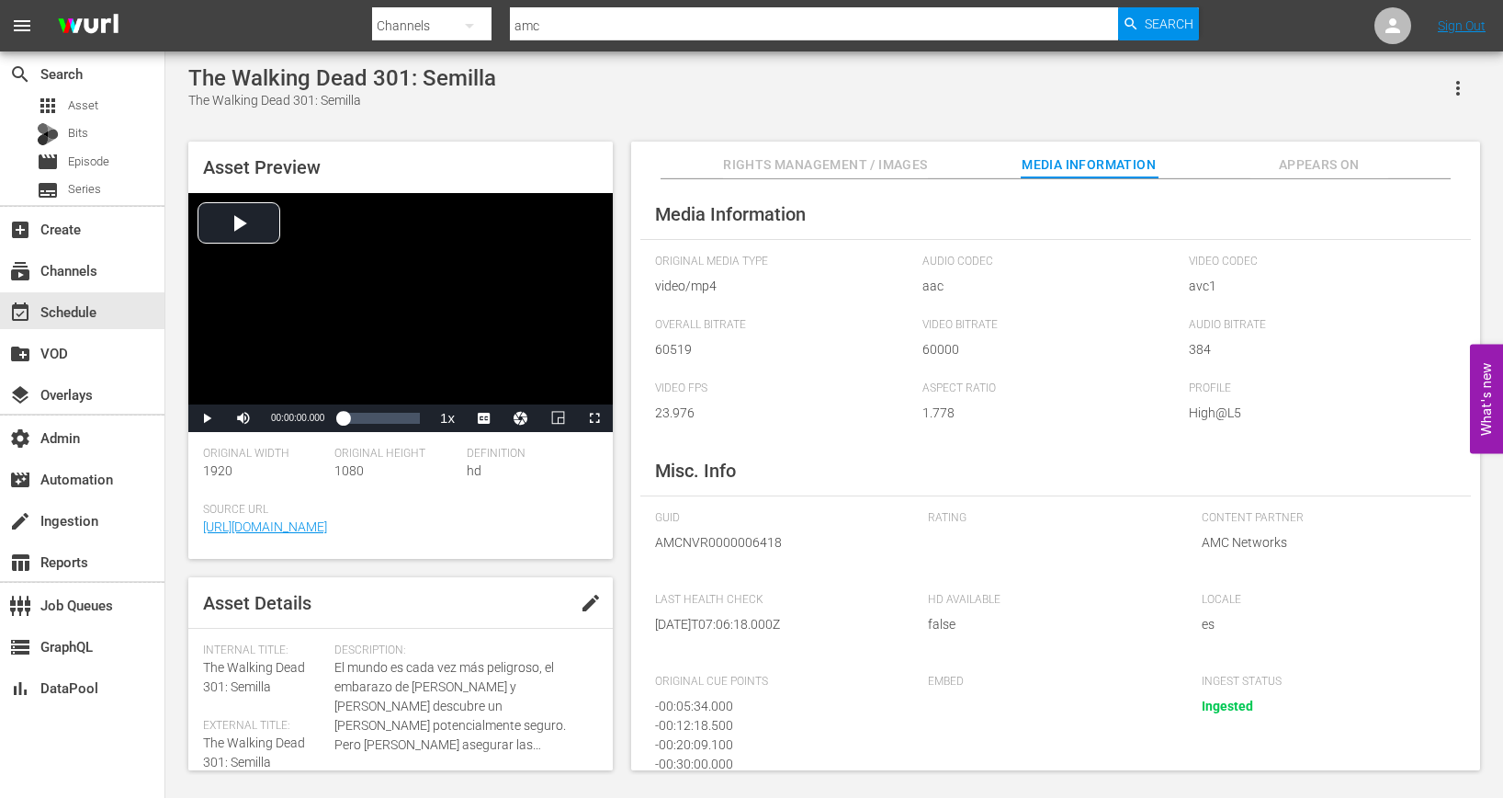
click at [1250, 166] on span "Appears On" at bounding box center [1320, 164] width 138 height 23
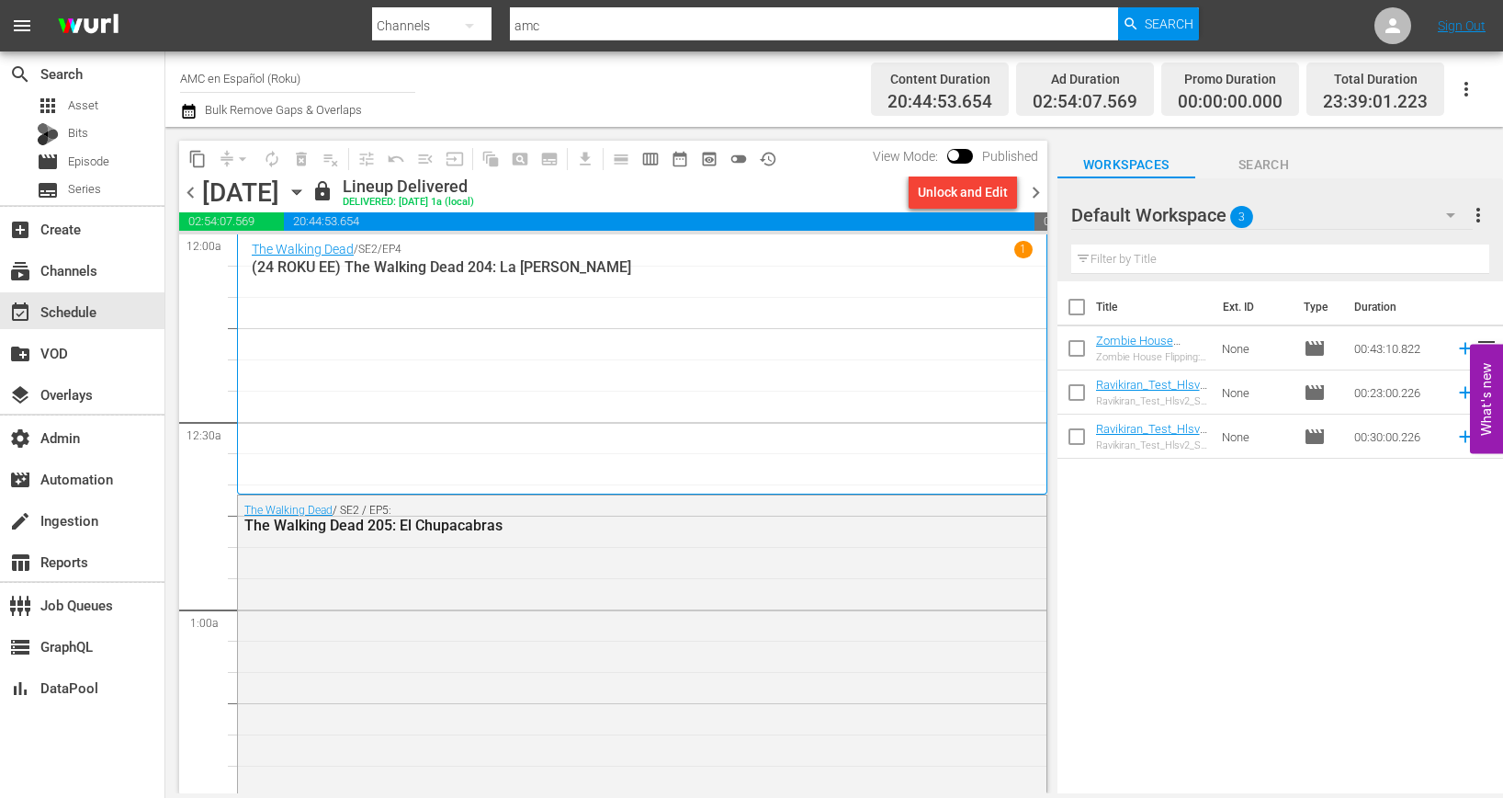
click at [538, 344] on div "The Walking Dead / SE2 / EP4 1 (24 ROKU EE) The Walking Dead 204: La [PERSON_NA…" at bounding box center [642, 364] width 781 height 246
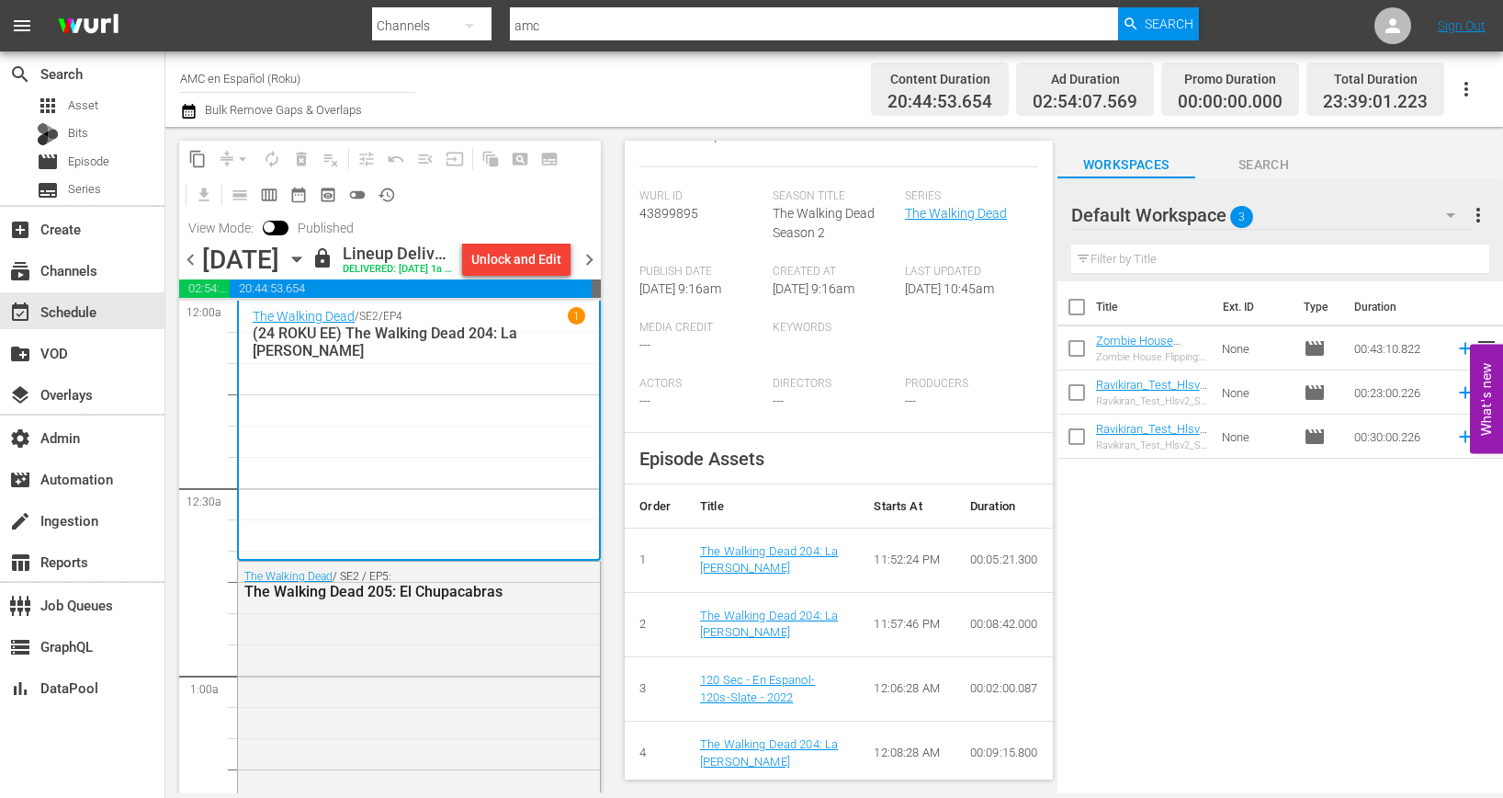
scroll to position [693, 0]
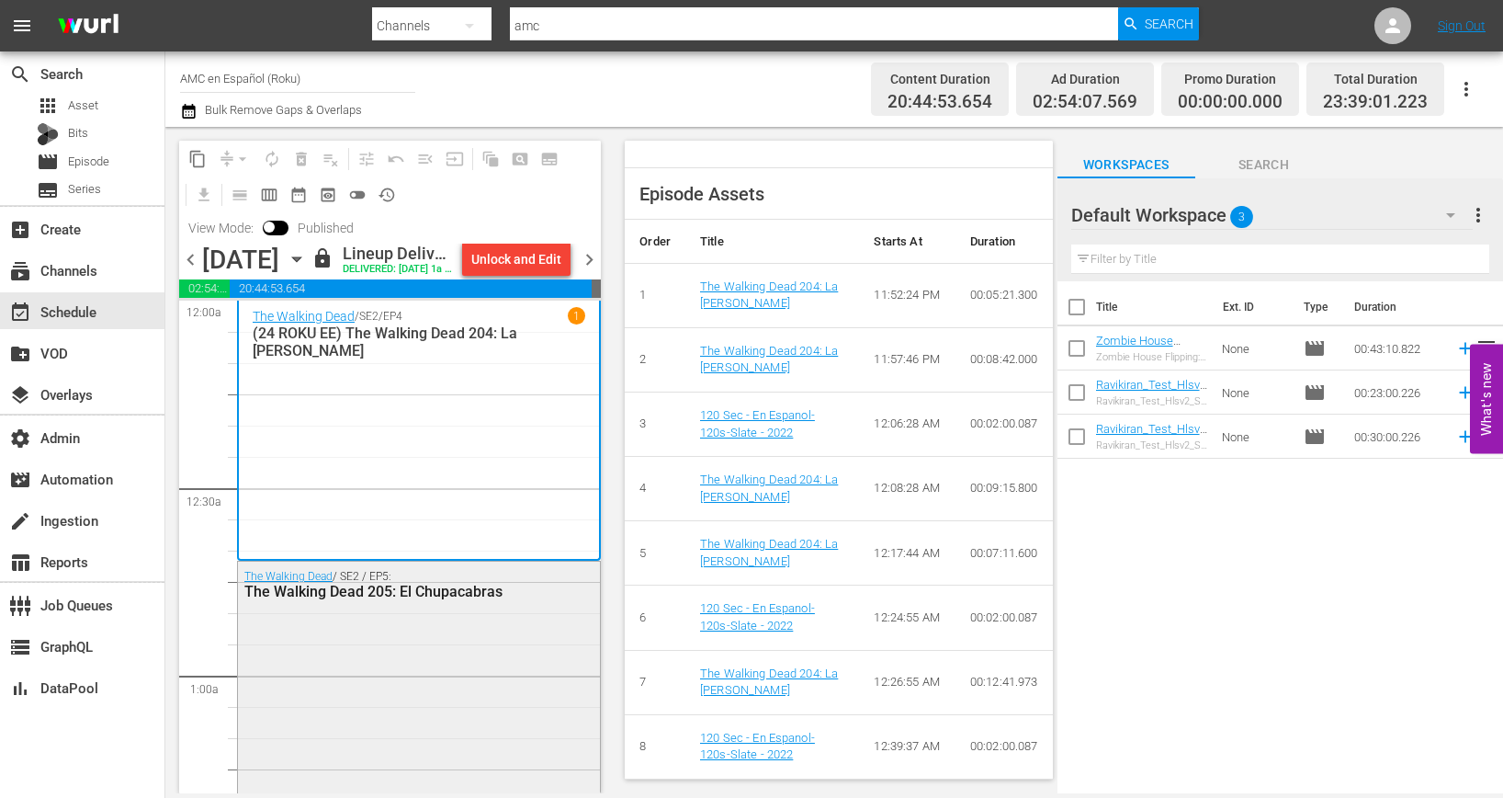
click at [460, 592] on div "The Walking Dead / SE2 / EP5: The Walking Dead 205: El Chupacabras" at bounding box center [419, 583] width 362 height 45
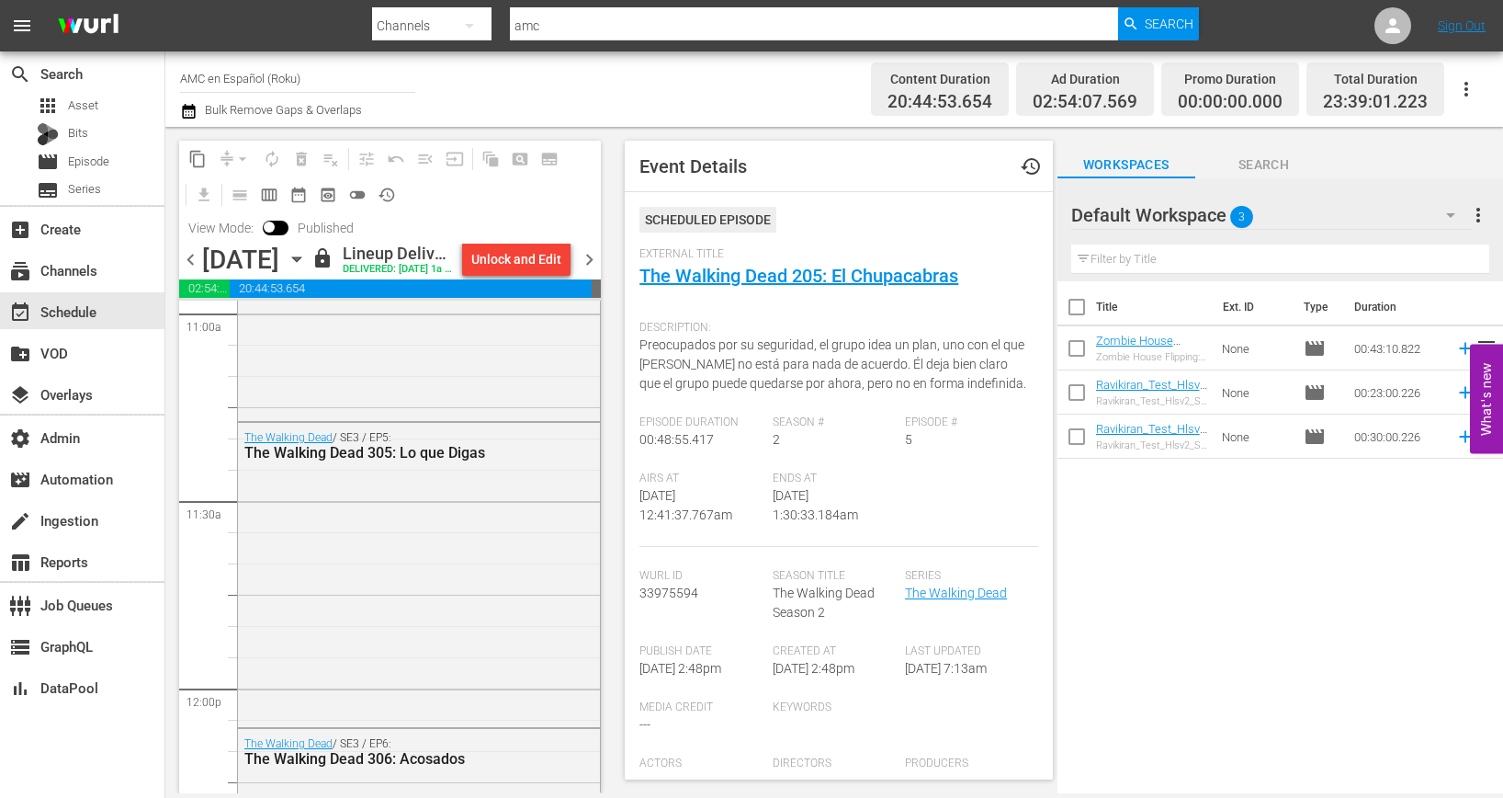
scroll to position [4584, 0]
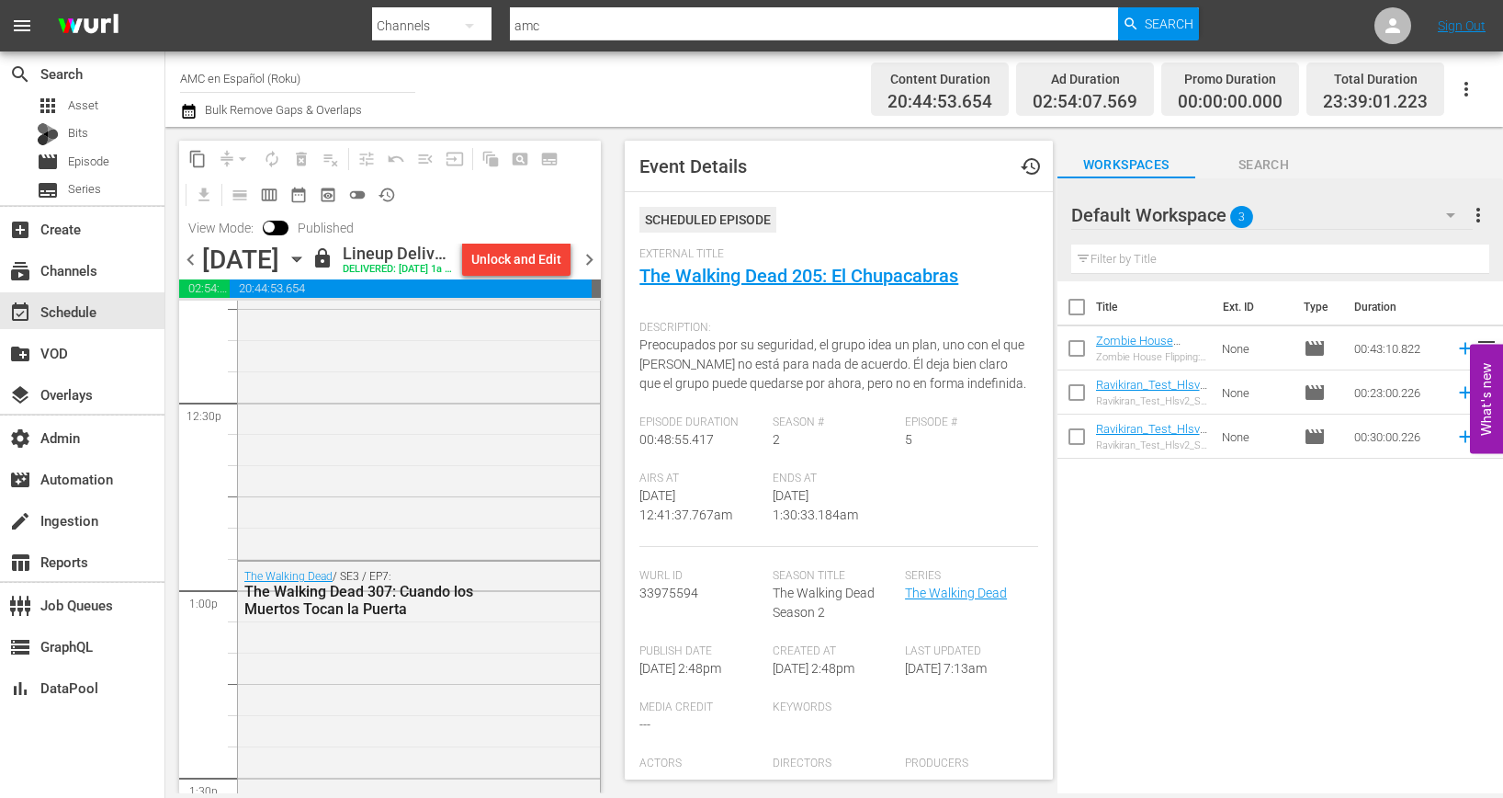
click at [450, 693] on div "The Walking Dead / SE3 / EP7: The Walking Dead 307: Cuando los Muertos Tocan la…" at bounding box center [419, 711] width 362 height 300
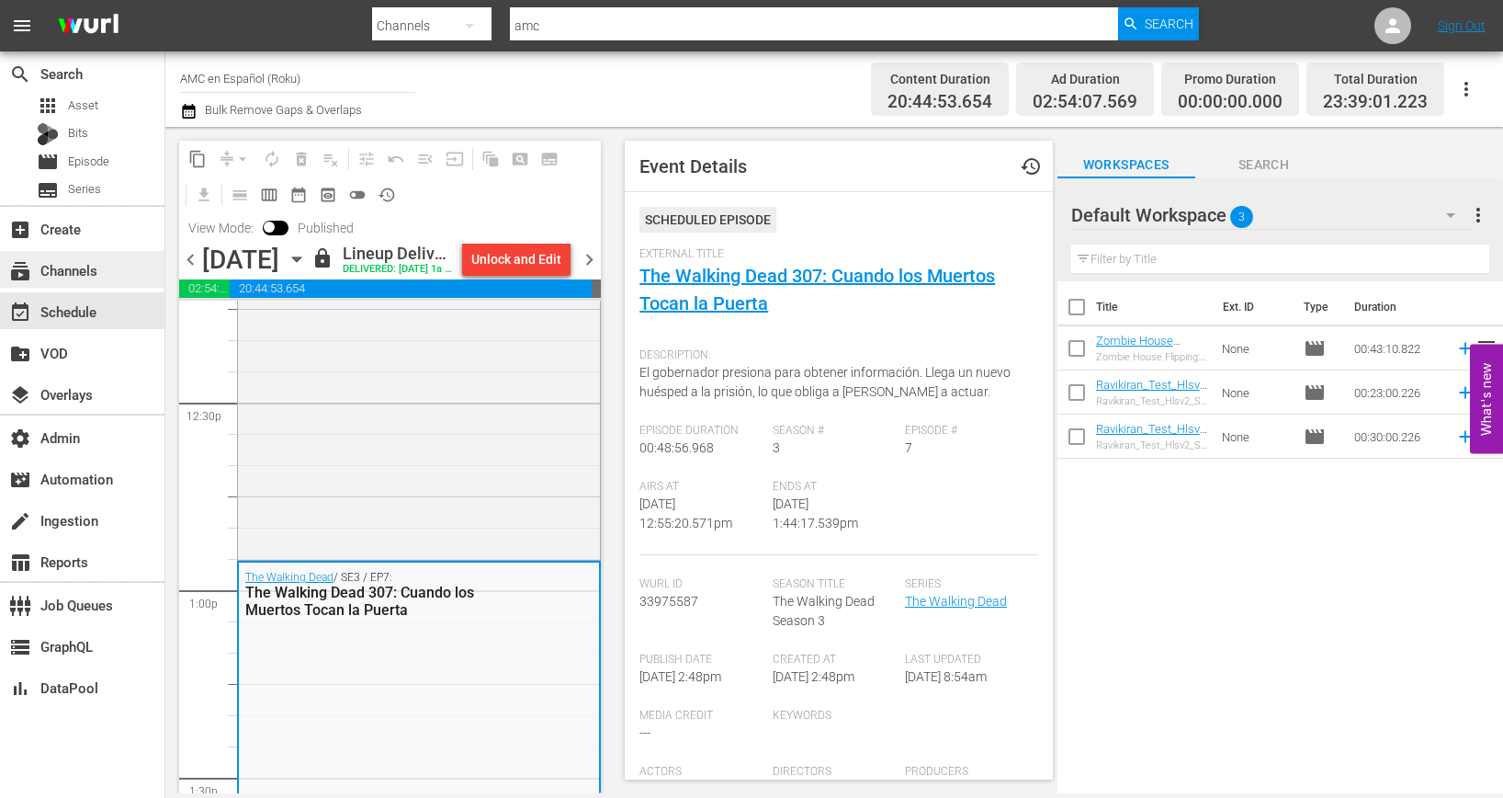
click at [84, 273] on div "subscriptions Channels" at bounding box center [51, 267] width 103 height 17
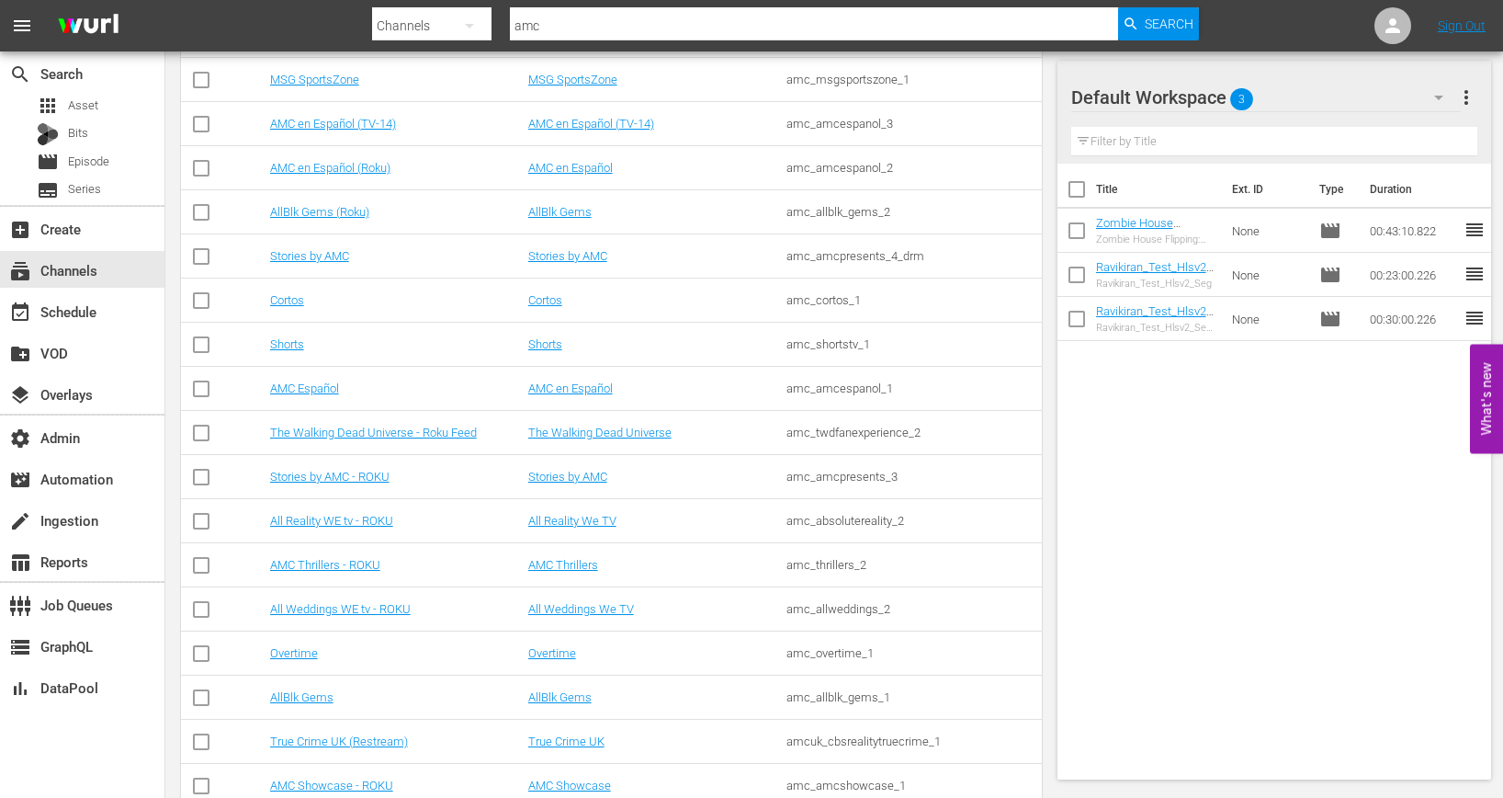
scroll to position [2123, 0]
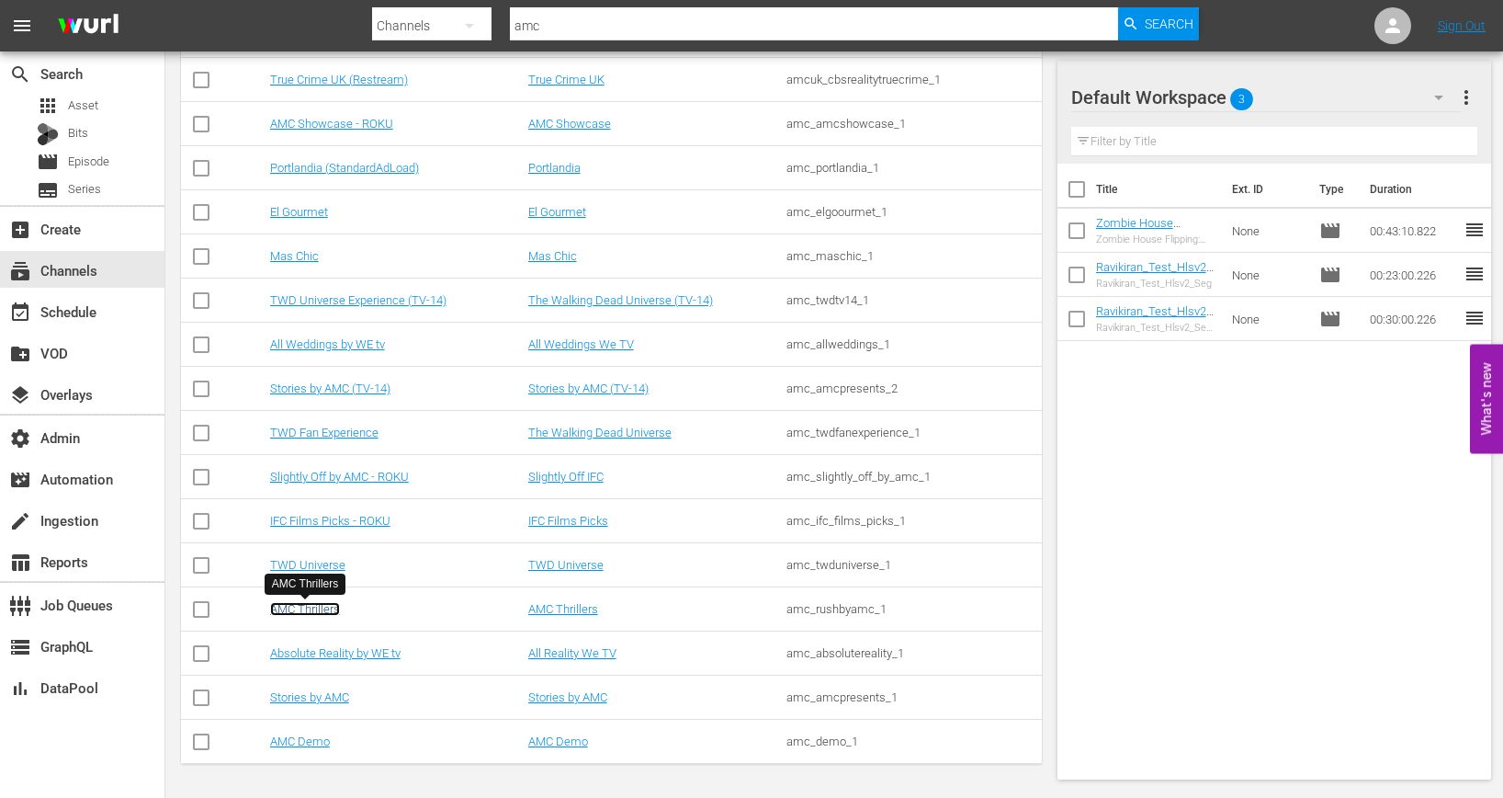
click at [317, 606] on link "AMC Thrillers" at bounding box center [305, 609] width 70 height 14
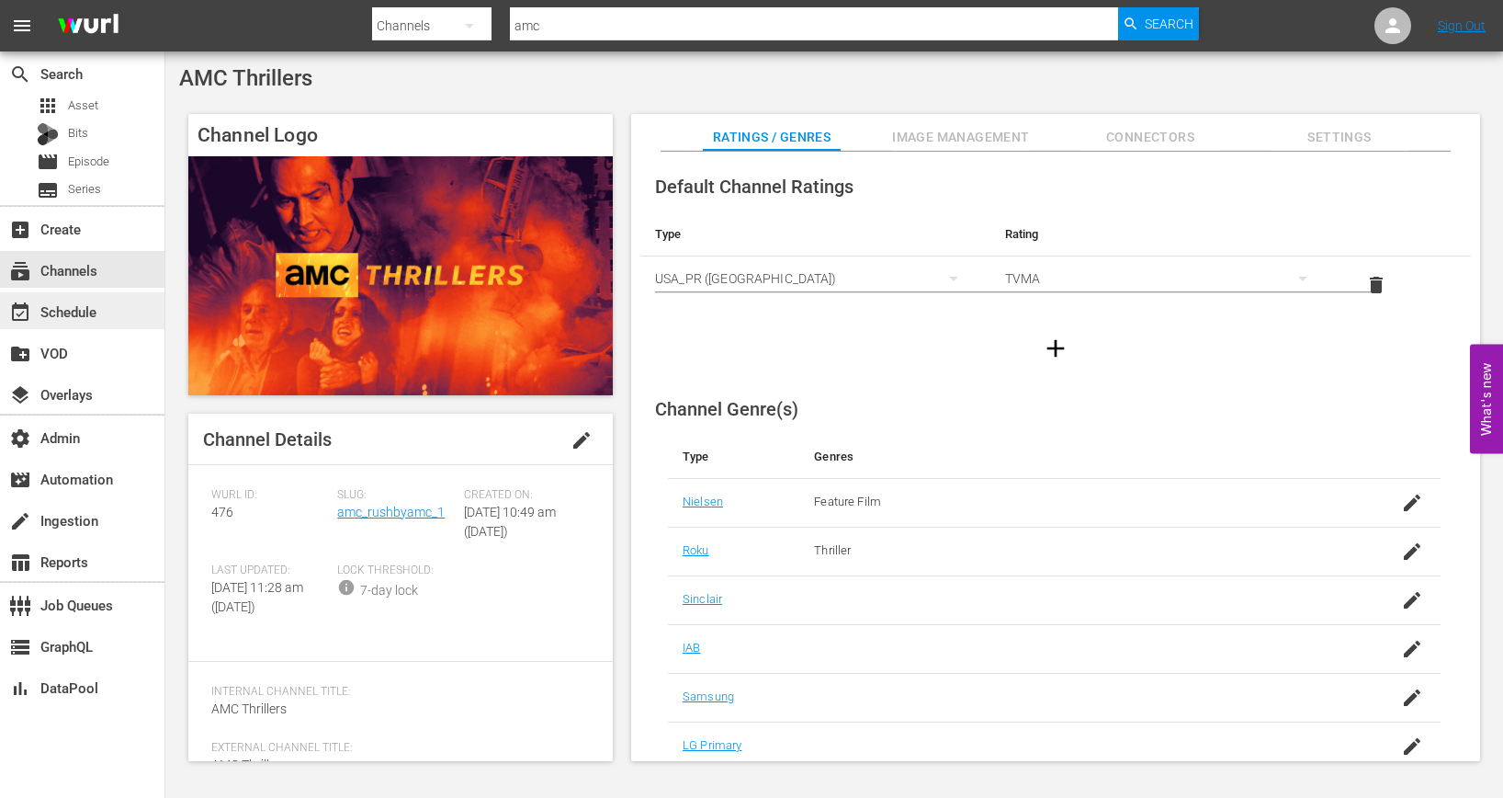
click at [81, 306] on div "event_available Schedule" at bounding box center [51, 308] width 103 height 17
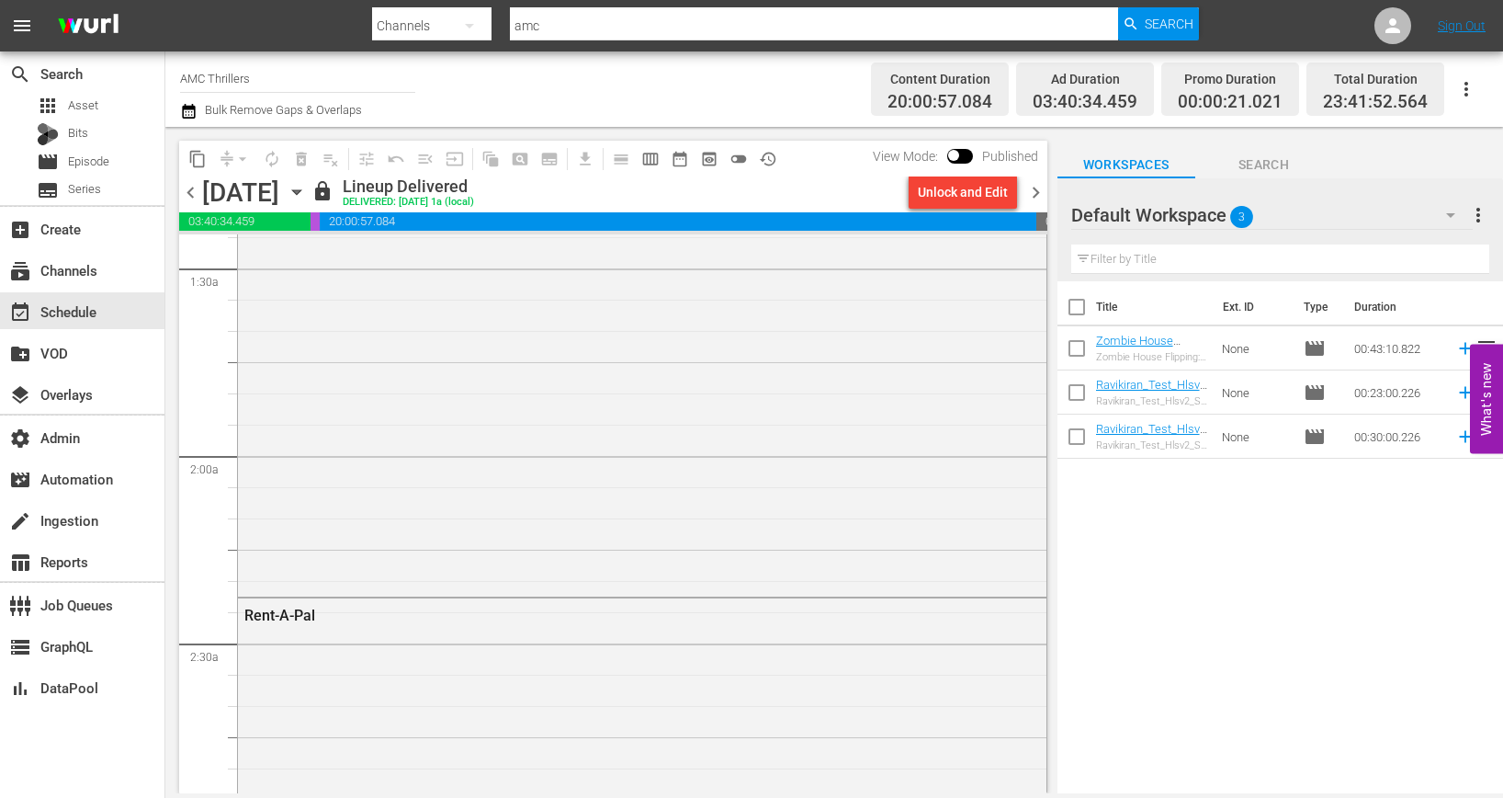
scroll to position [817, 0]
click at [552, 406] on div "Rent-A-Pal" at bounding box center [642, 707] width 809 height 794
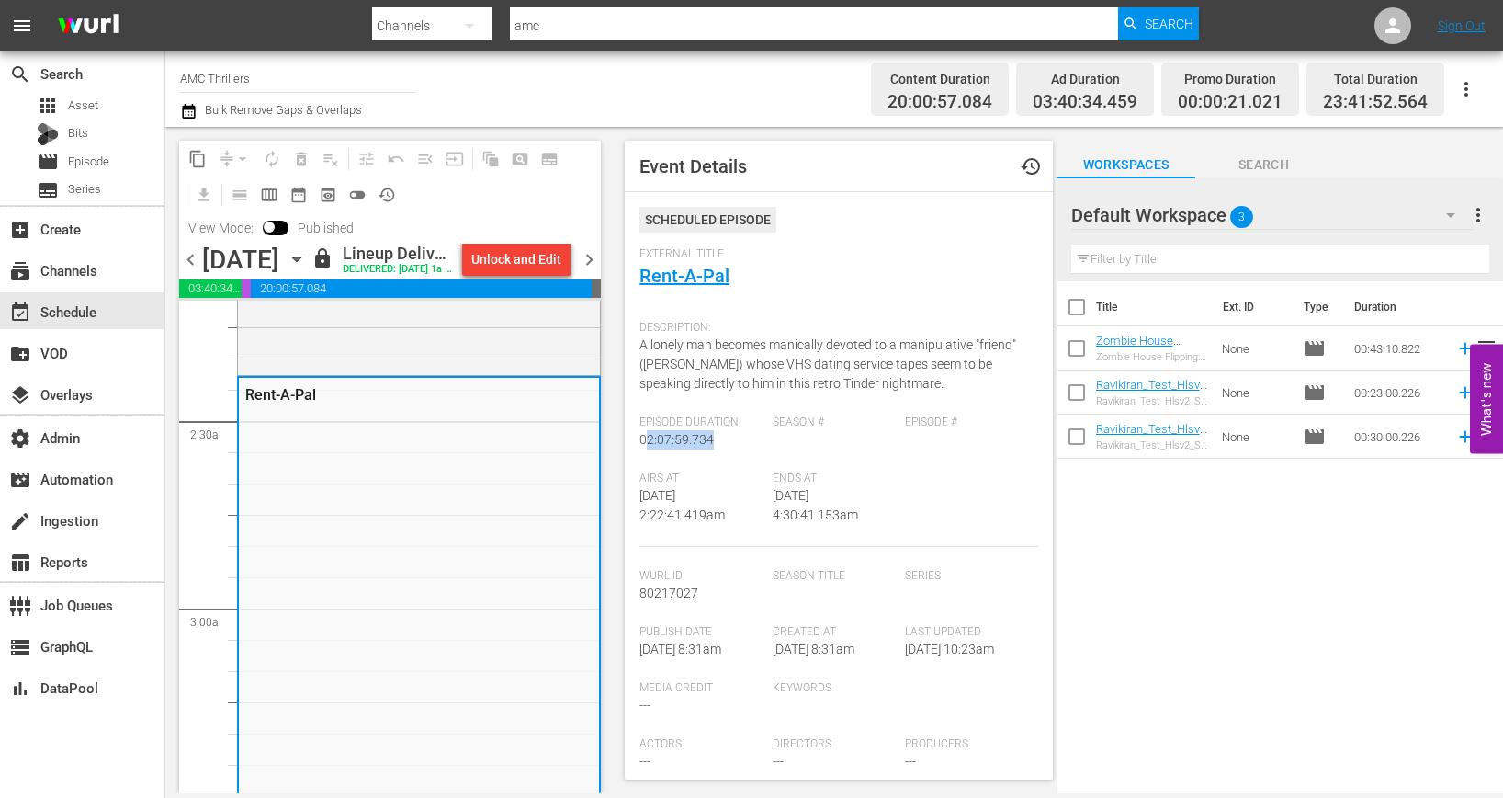
drag, startPoint x: 644, startPoint y: 443, endPoint x: 724, endPoint y: 442, distance: 79.9
click at [724, 442] on div "Episode Duration 02:07:59.734" at bounding box center [706, 443] width 132 height 56
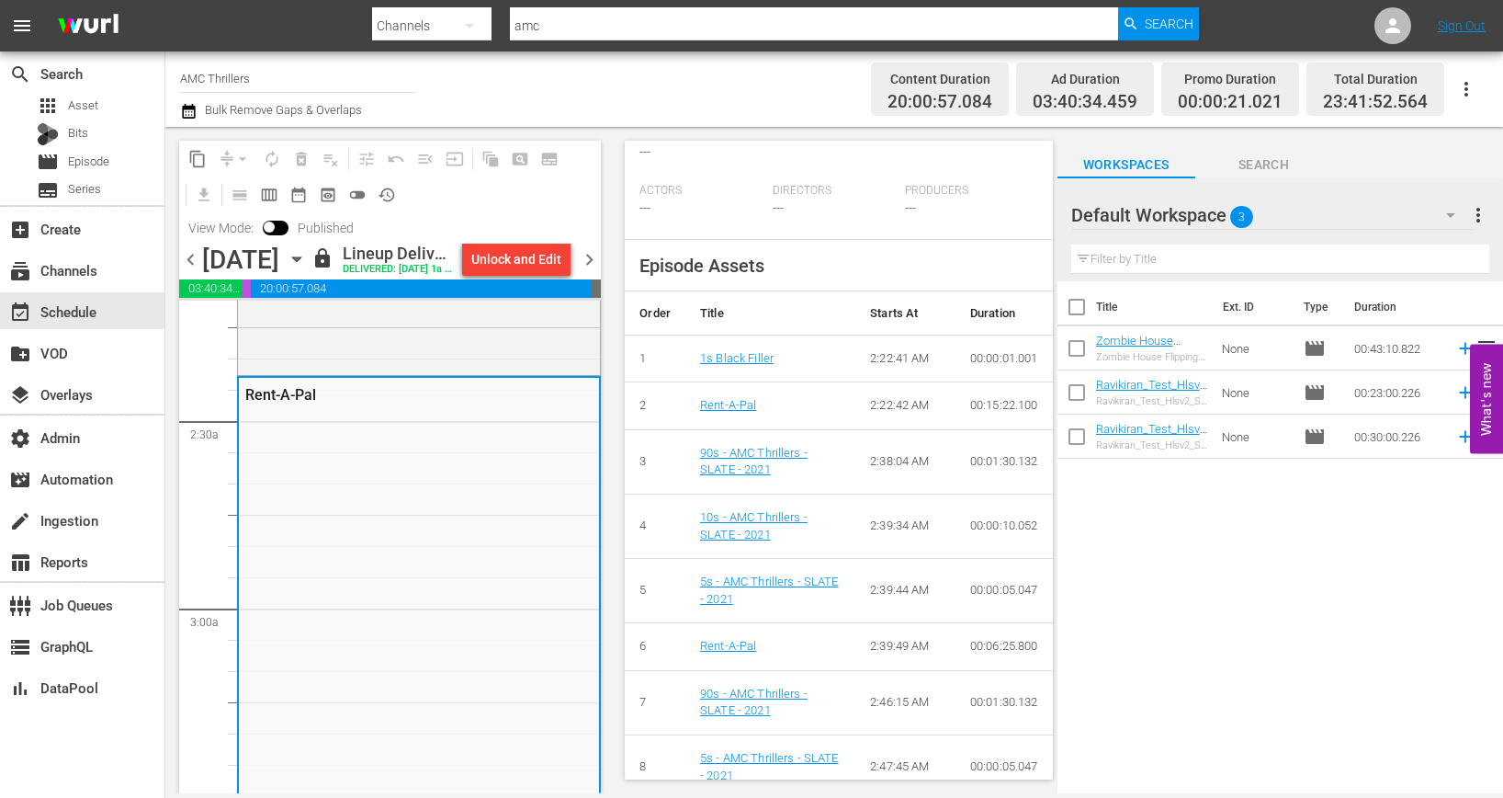
scroll to position [564, 0]
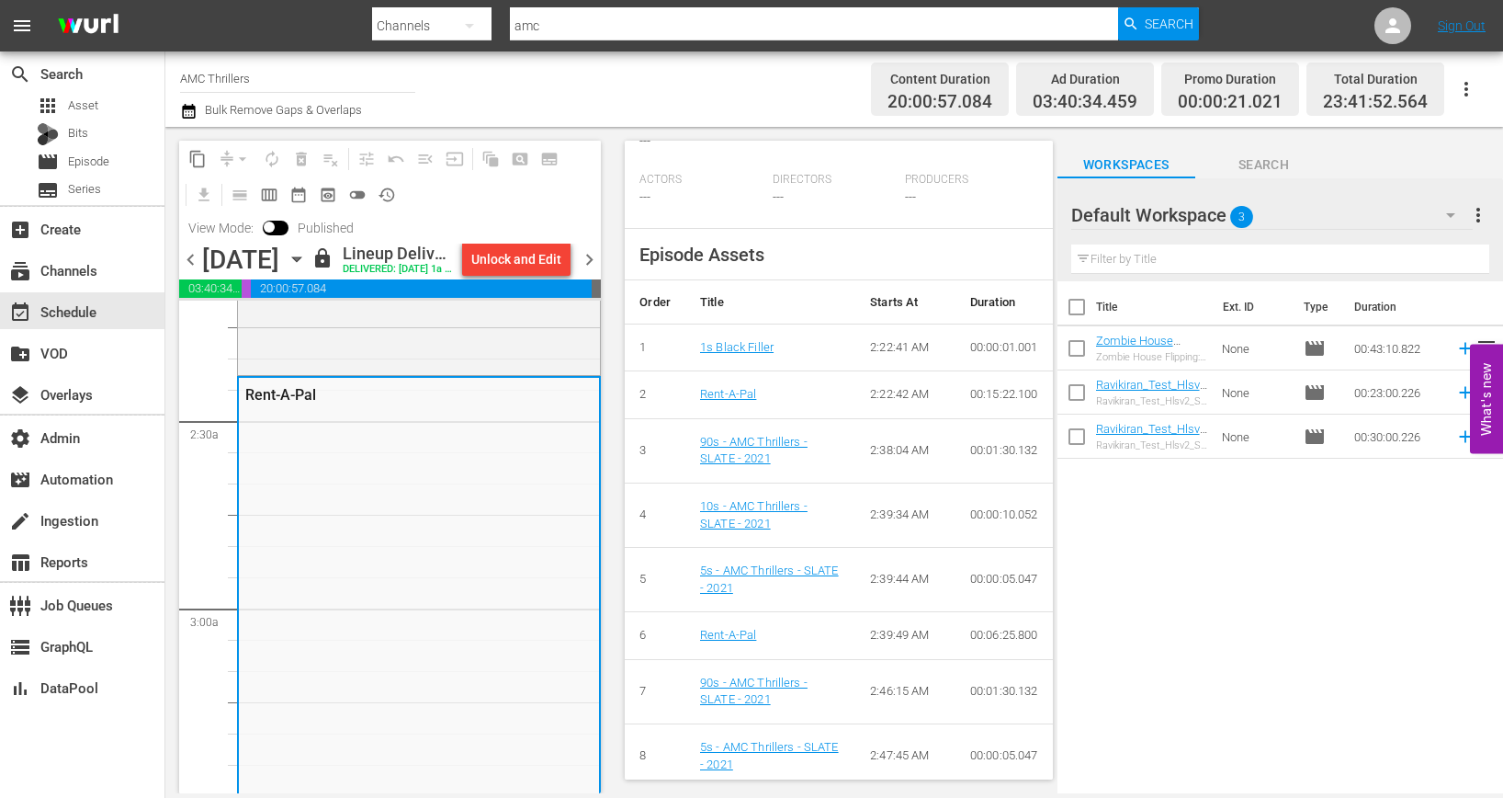
click at [989, 393] on td "00:15:22.100" at bounding box center [1004, 395] width 97 height 48
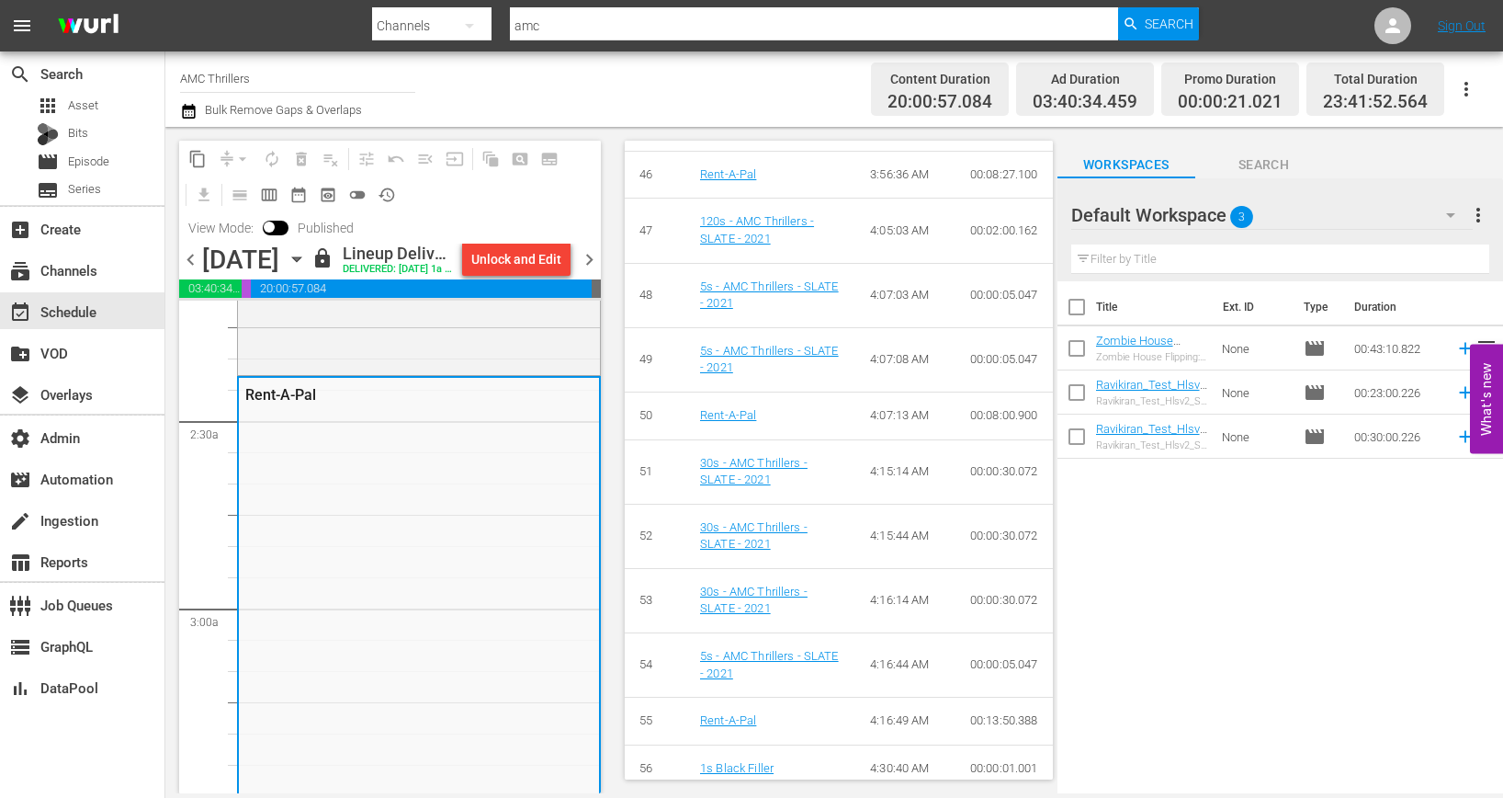
scroll to position [3481, 0]
